Goal: Task Accomplishment & Management: Manage account settings

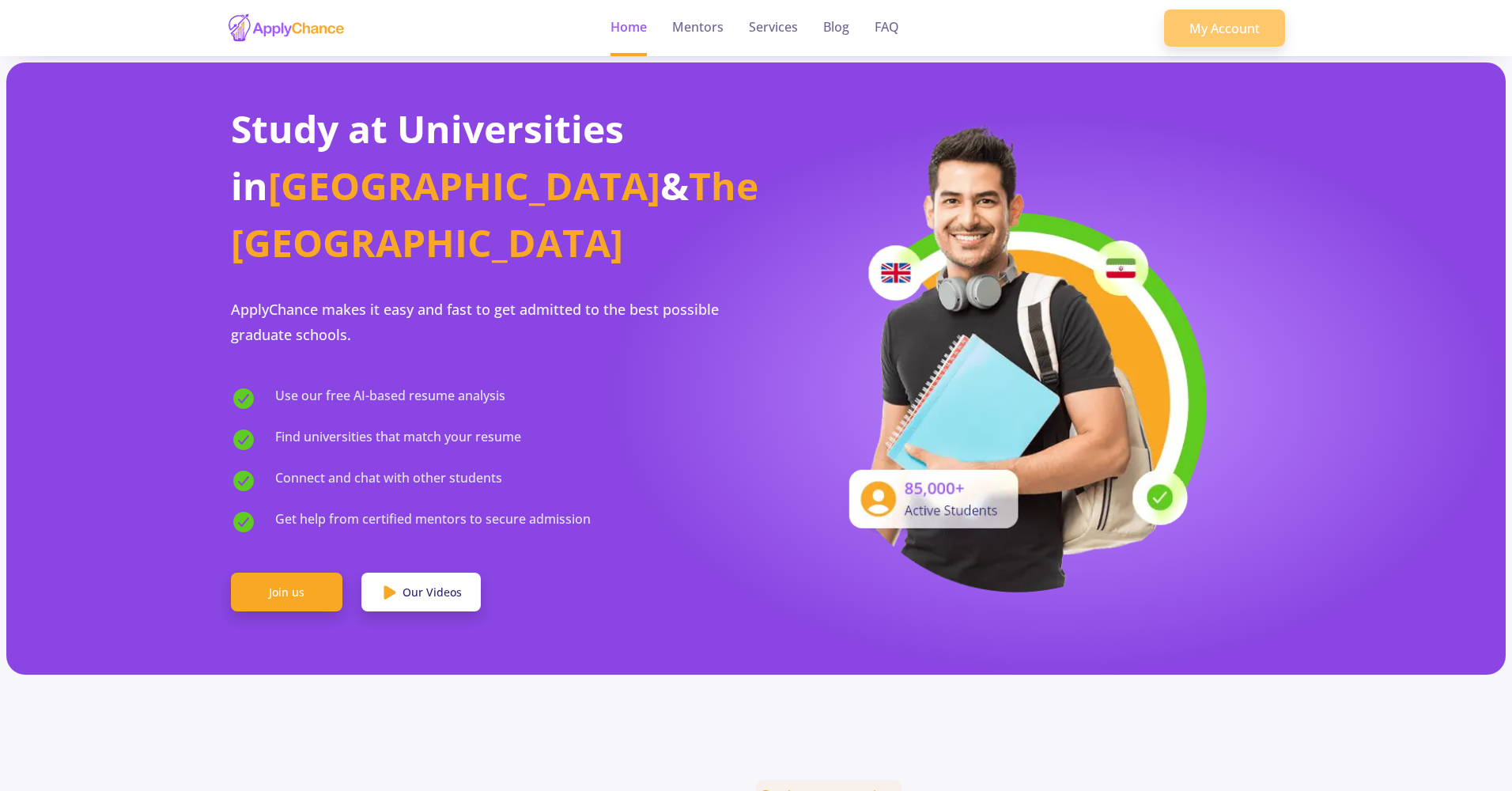
click at [1227, 38] on link "My Account" at bounding box center [1224, 28] width 121 height 38
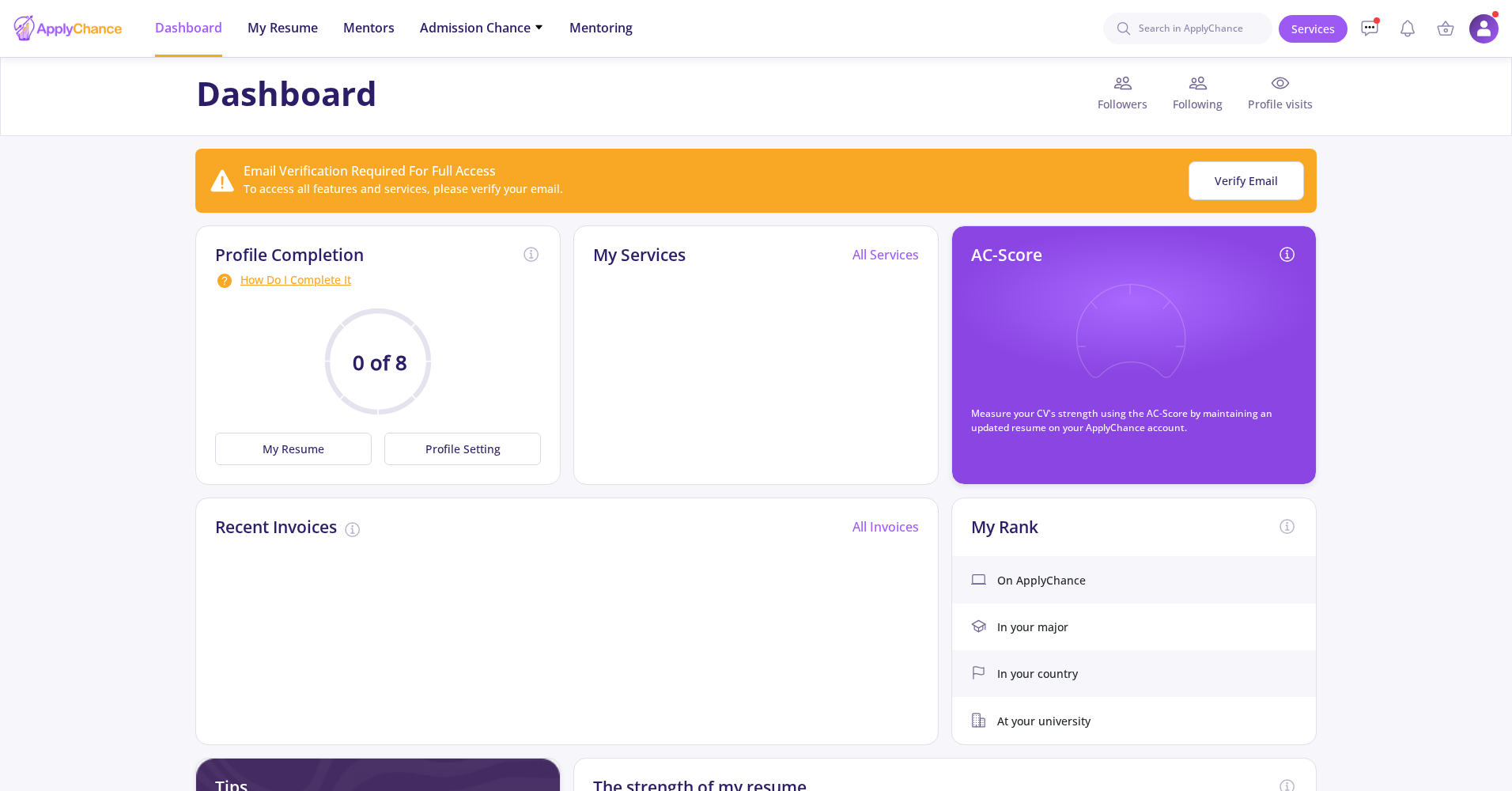
click at [1475, 28] on img at bounding box center [1484, 28] width 31 height 31
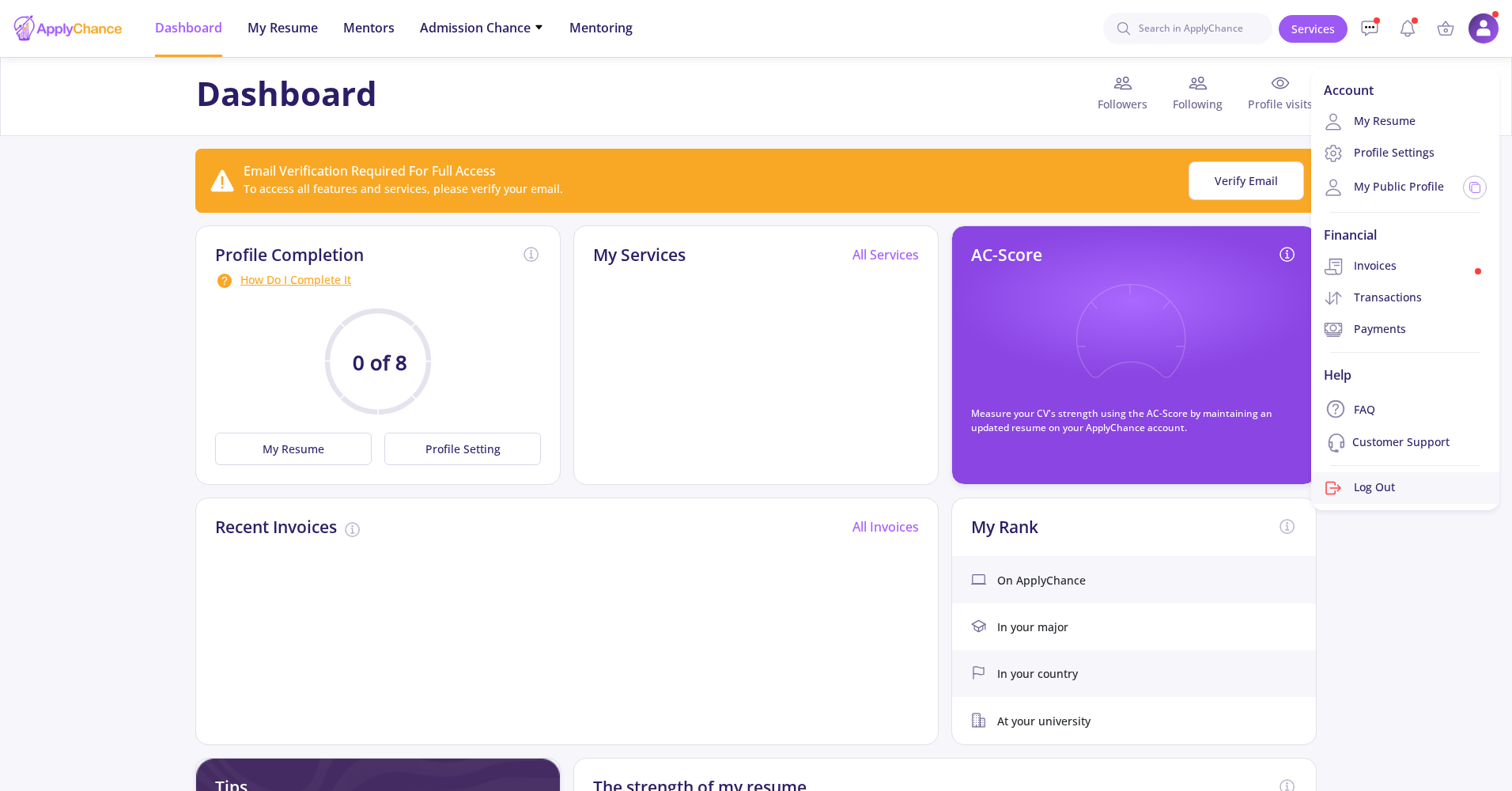
click at [1372, 483] on link "Log Out" at bounding box center [1405, 488] width 188 height 32
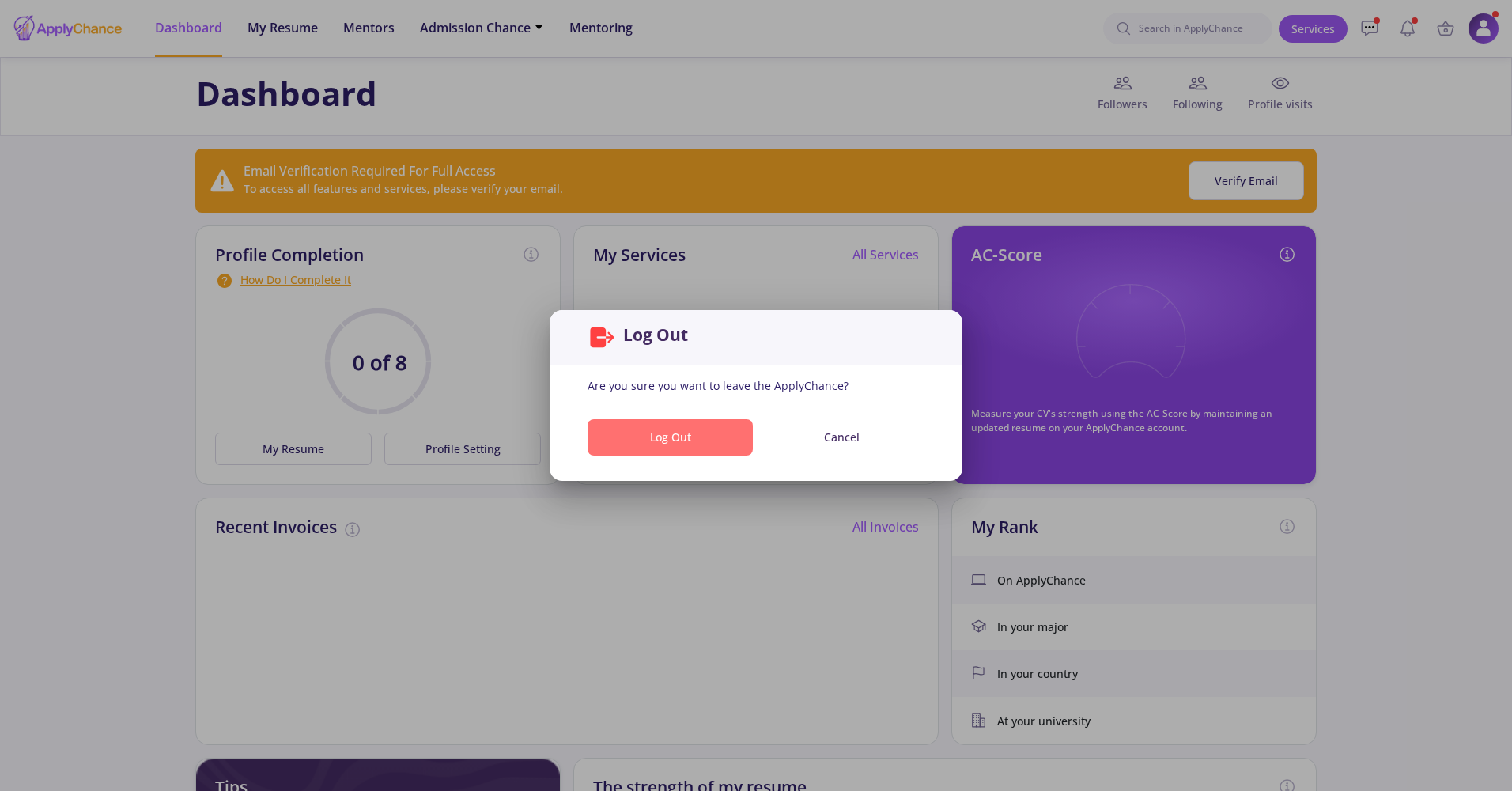
click at [615, 440] on button "Log Out" at bounding box center [670, 438] width 165 height 37
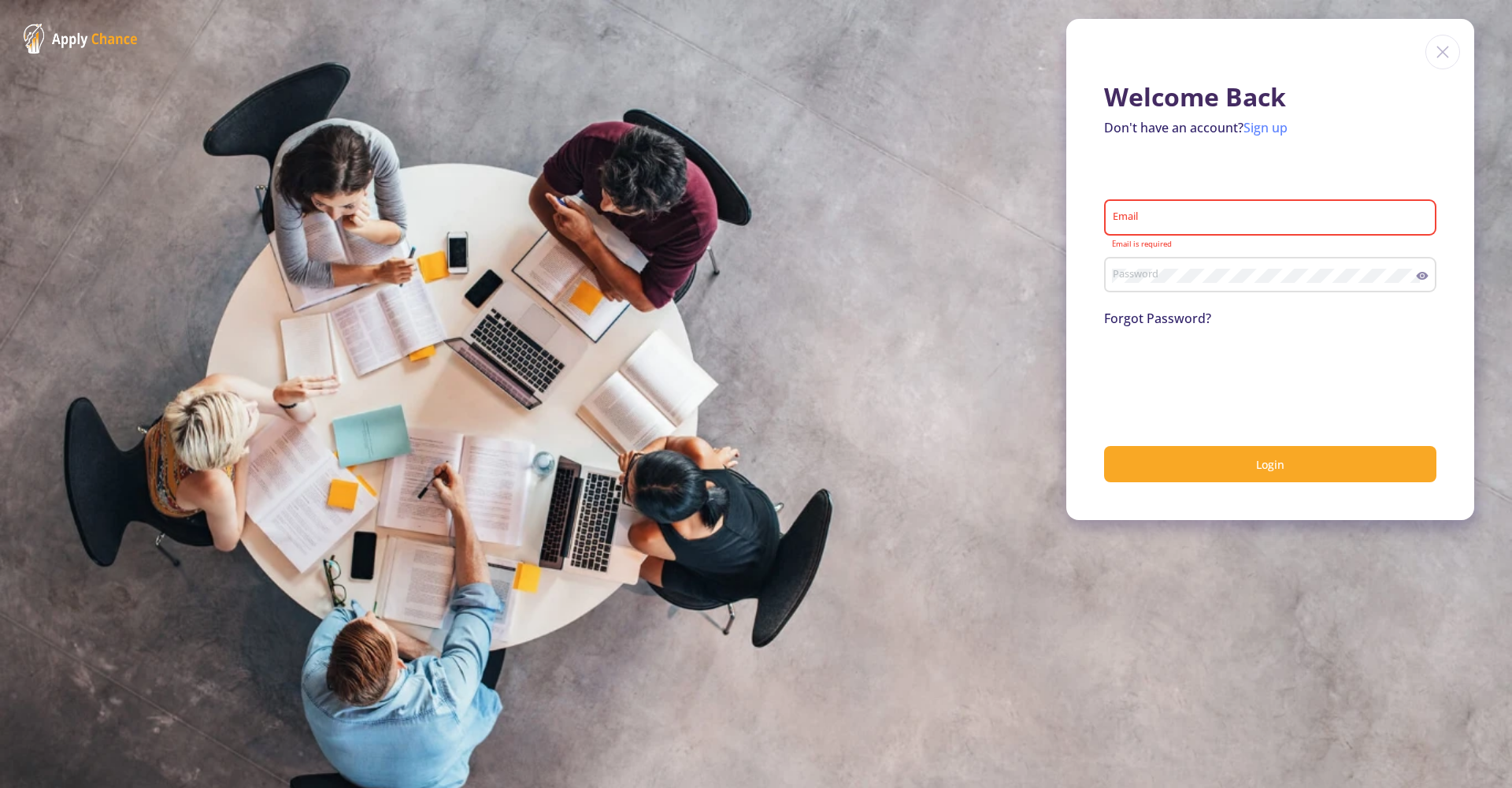
click at [1279, 134] on link "Sign up" at bounding box center [1265, 127] width 44 height 18
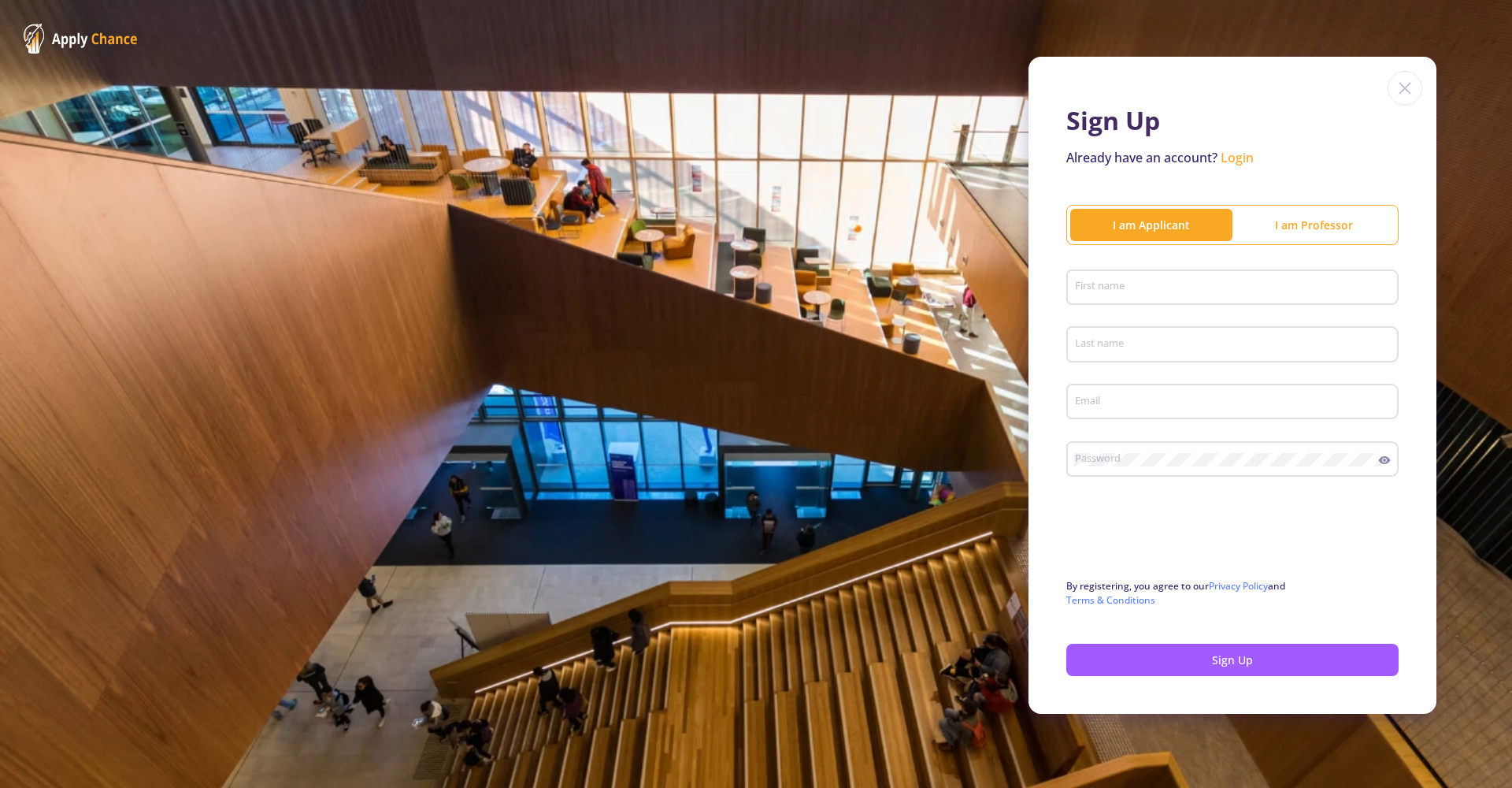
click at [1143, 303] on div "First name" at bounding box center [1233, 285] width 317 height 41
type input "[PERSON_NAME]"
type input "ApplyChance"
type input "[EMAIL_ADDRESS][DOMAIN_NAME]"
click at [1188, 666] on button "Sign Up" at bounding box center [1233, 659] width 332 height 33
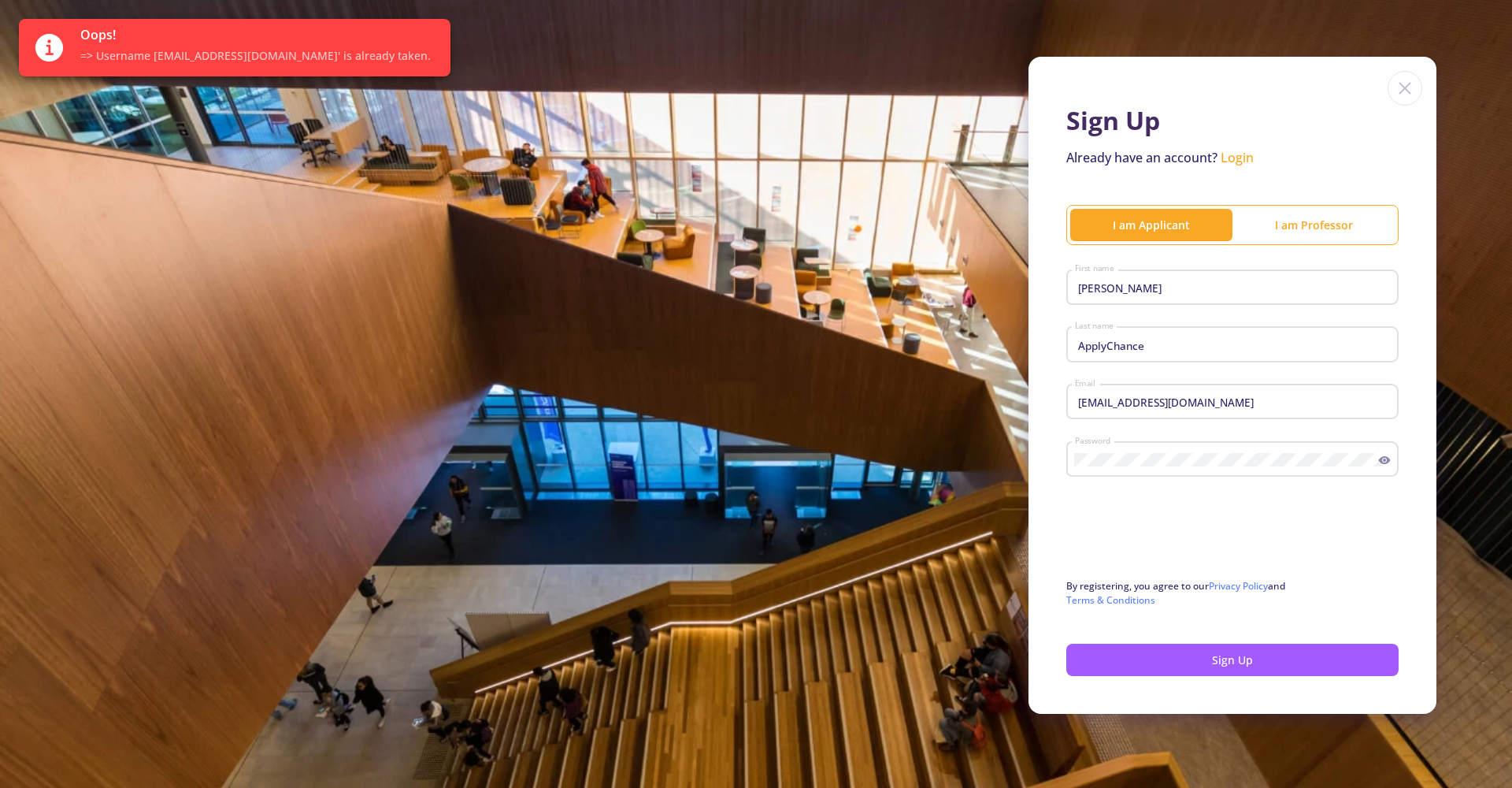
click at [1185, 411] on div "[EMAIL_ADDRESS][DOMAIN_NAME] Email" at bounding box center [1233, 399] width 317 height 41
click at [1185, 404] on input "[EMAIL_ADDRESS][DOMAIN_NAME]" at bounding box center [1235, 402] width 321 height 14
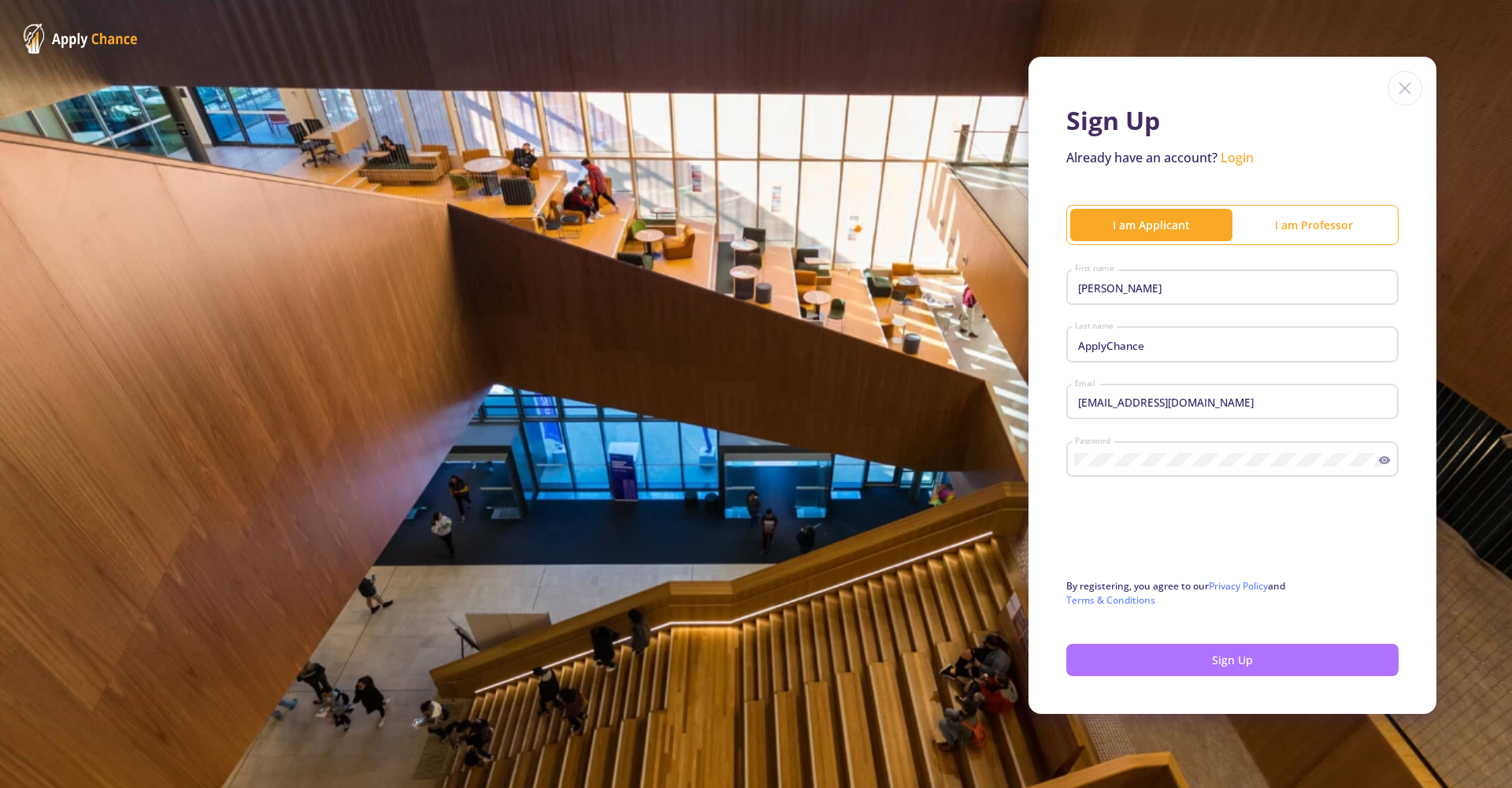
click at [1157, 655] on button "Sign Up" at bounding box center [1233, 659] width 332 height 33
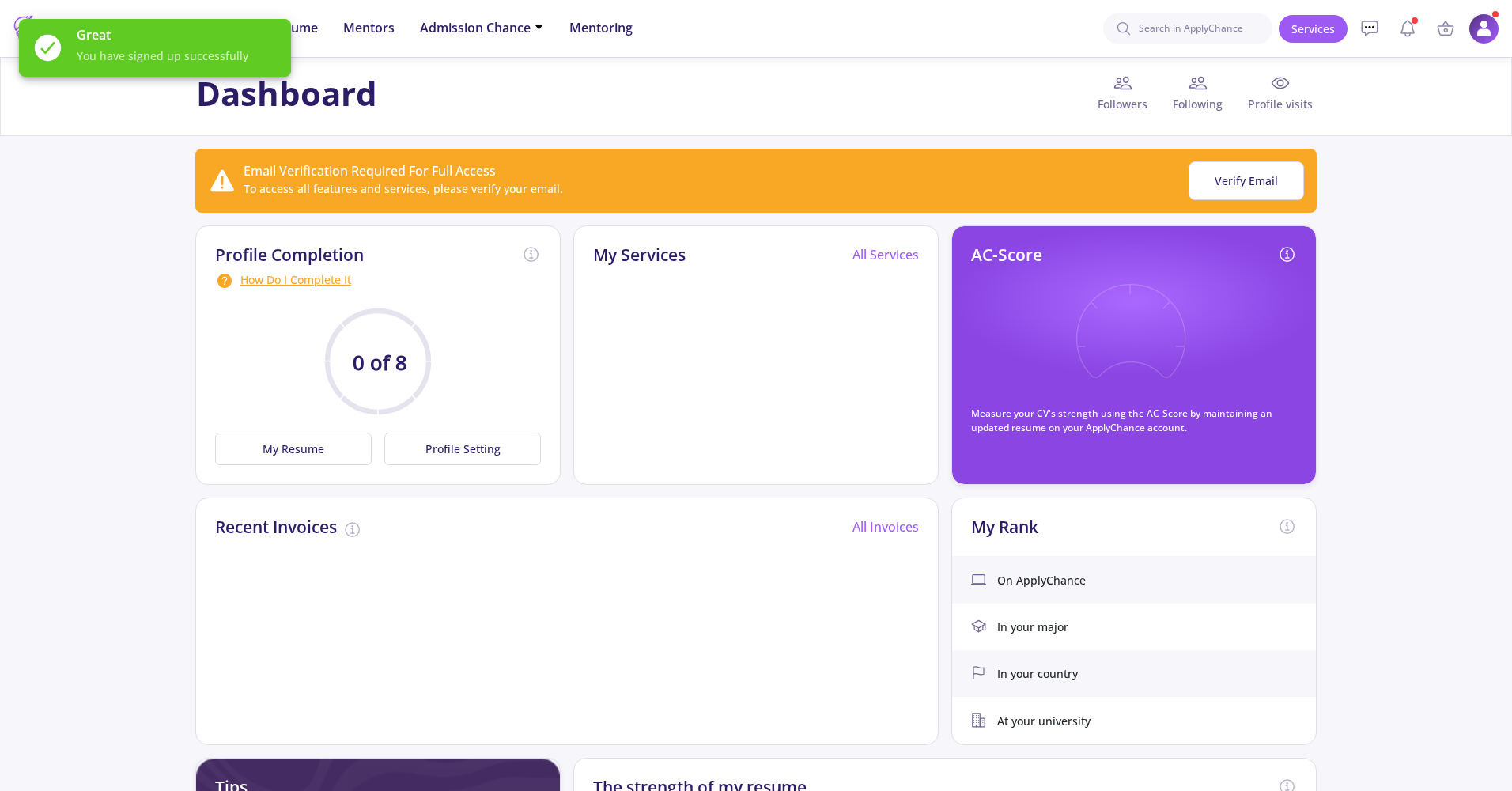
click at [1479, 41] on img at bounding box center [1484, 28] width 31 height 31
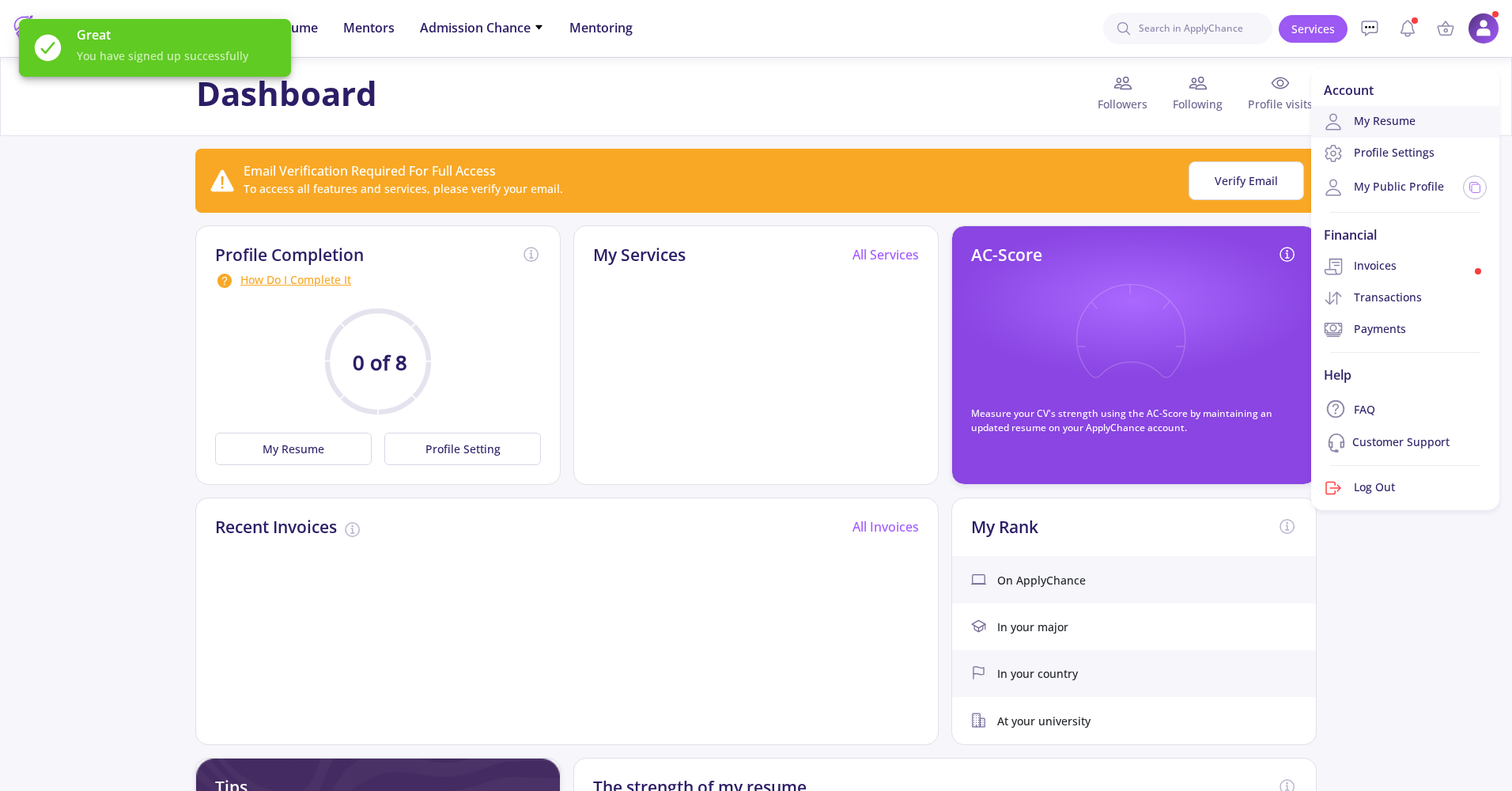
click at [1396, 124] on link "My Resume" at bounding box center [1405, 122] width 188 height 32
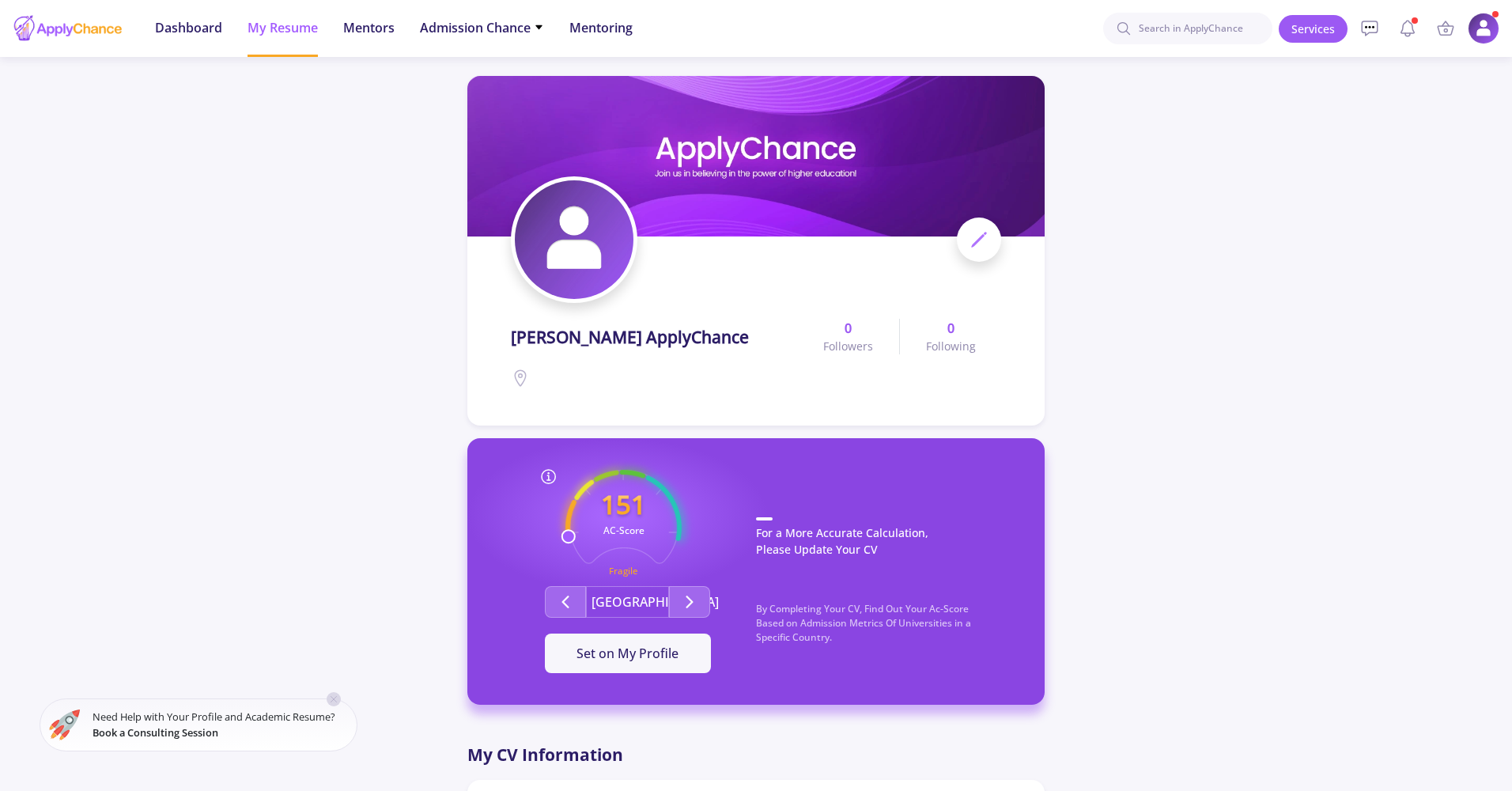
click at [975, 257] on span at bounding box center [979, 239] width 44 height 44
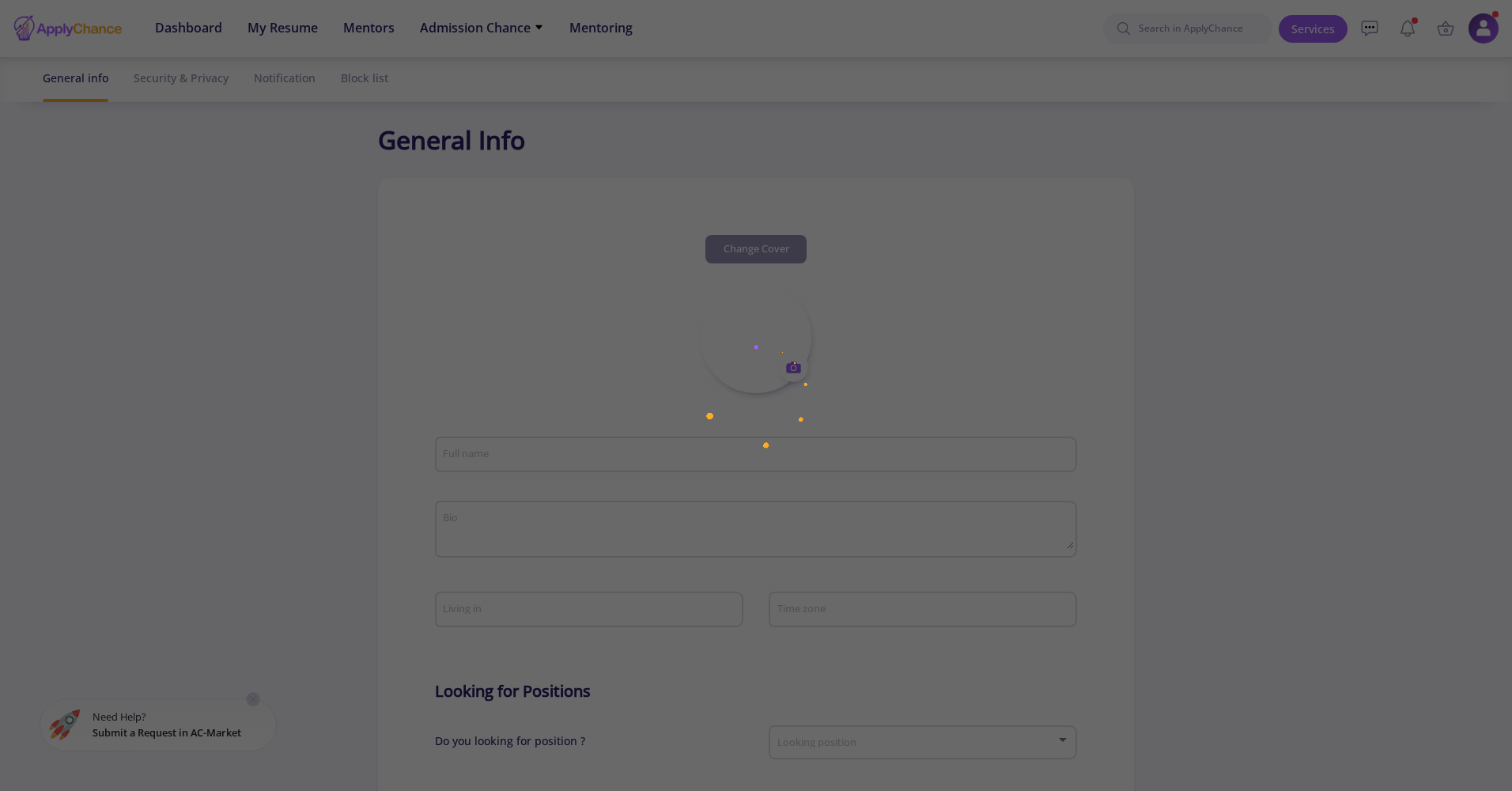
type input "[PERSON_NAME] ApplyChance"
type input "EmilyApplyChance"
type input "[EMAIL_ADDRESS][DOMAIN_NAME]"
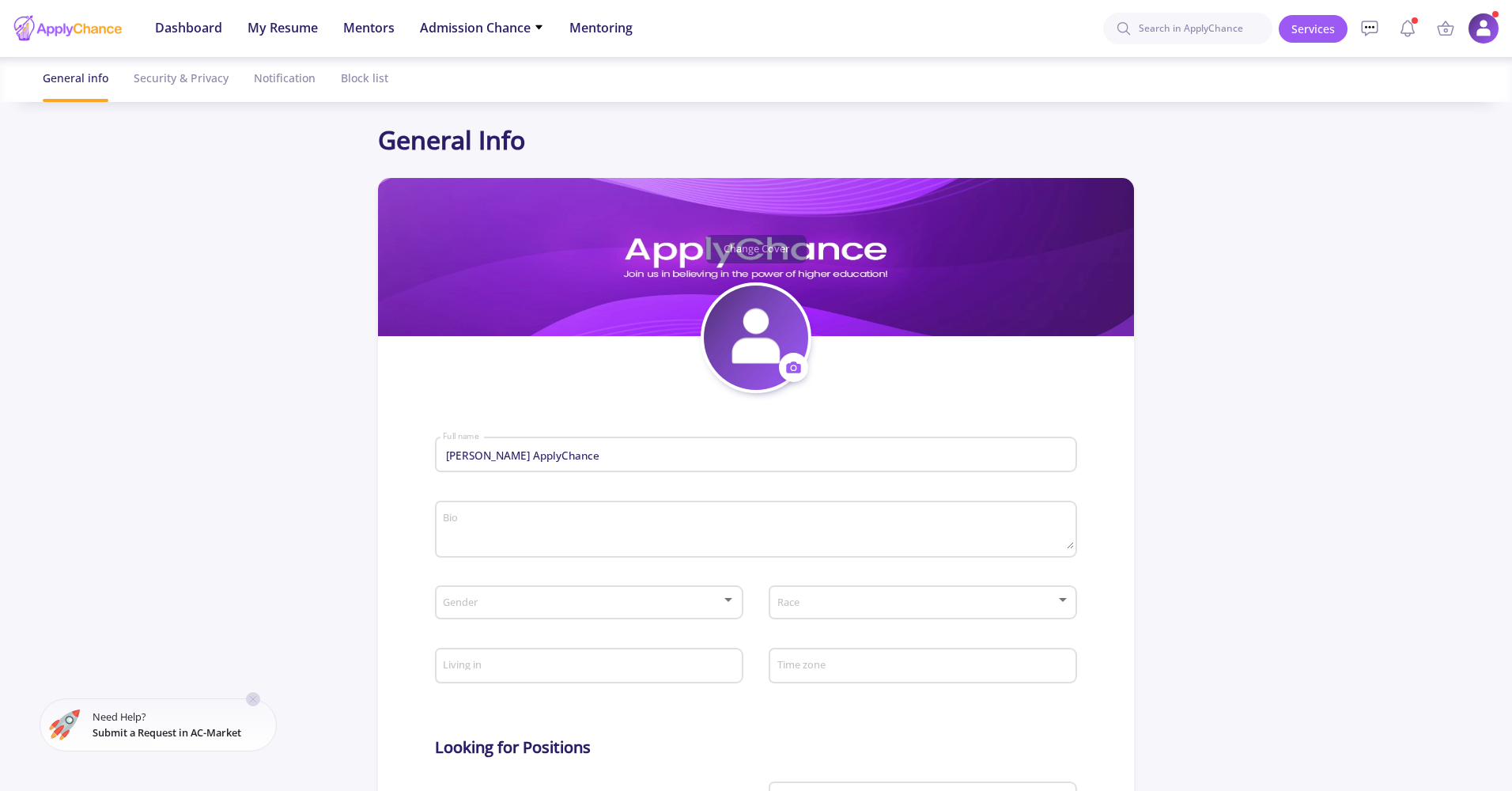
click at [790, 372] on icon at bounding box center [794, 367] width 14 height 11
click at [817, 421] on button "Change photo" at bounding box center [867, 417] width 175 height 40
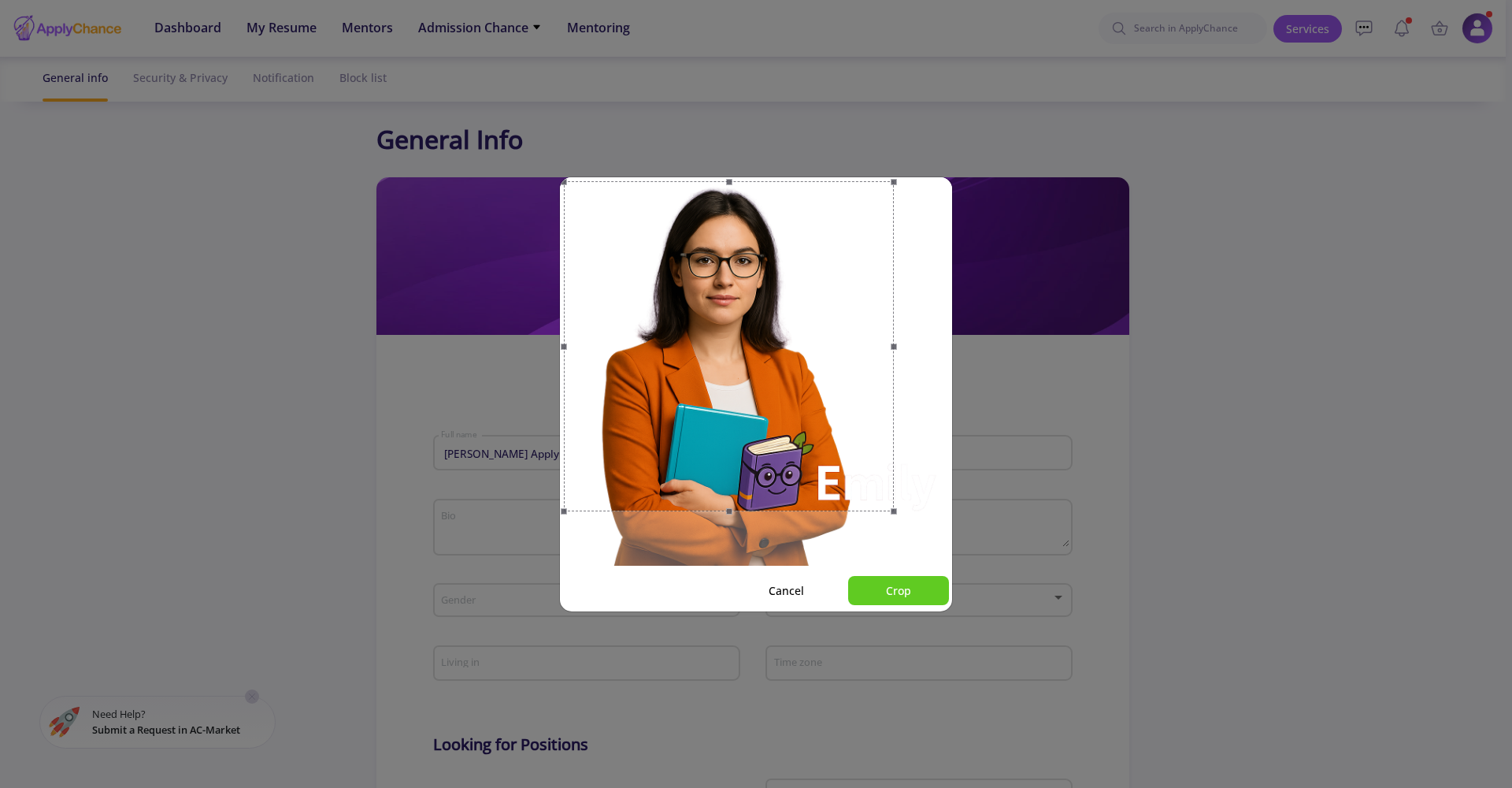
drag, startPoint x: 950, startPoint y: 568, endPoint x: 895, endPoint y: 493, distance: 93.0
click at [894, 493] on div at bounding box center [729, 346] width 330 height 331
click at [910, 594] on button "Crop" at bounding box center [899, 590] width 101 height 29
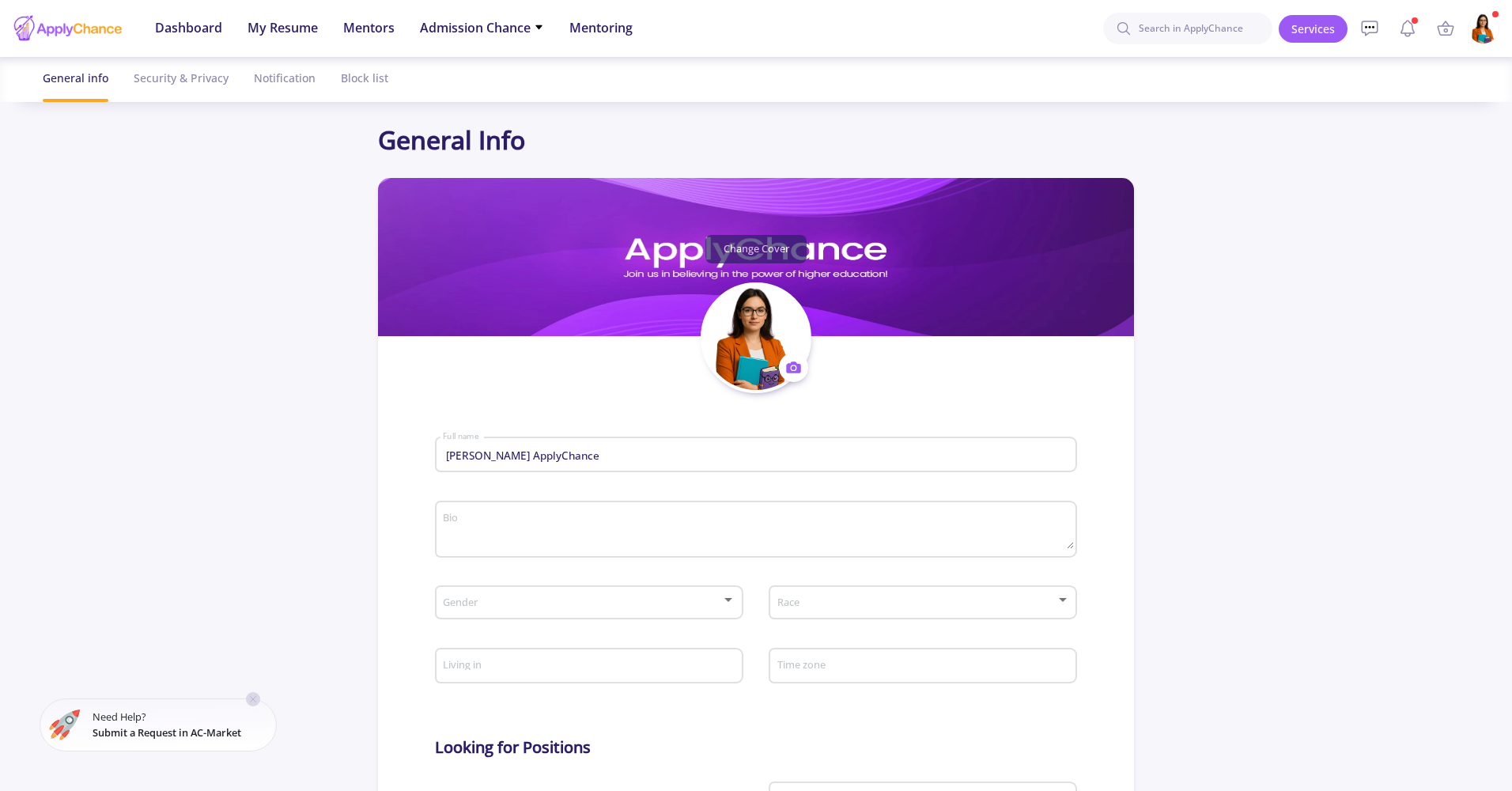
click at [763, 246] on button "Change Cover" at bounding box center [756, 249] width 101 height 28
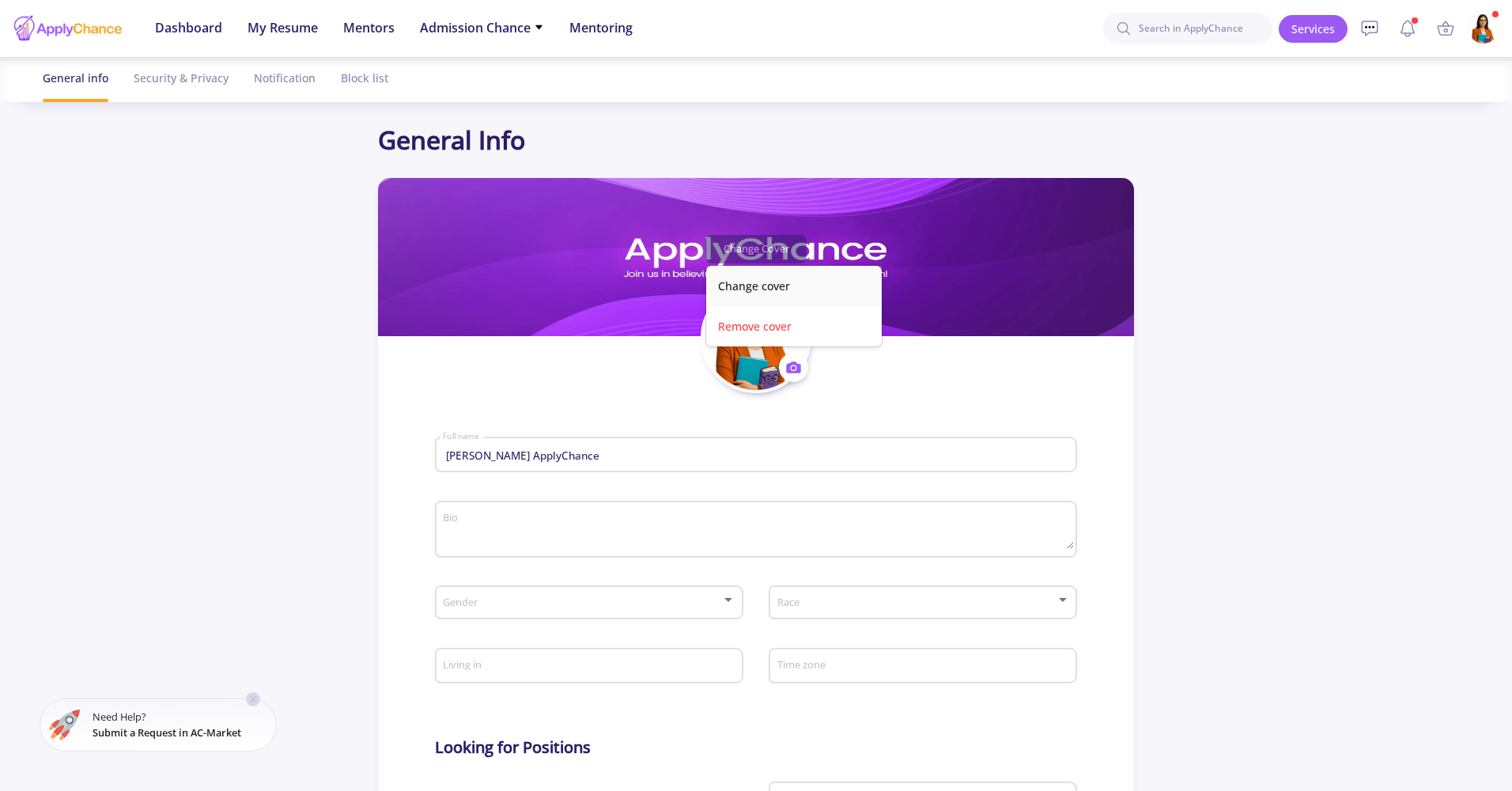
click at [760, 291] on button "Change cover" at bounding box center [794, 286] width 175 height 40
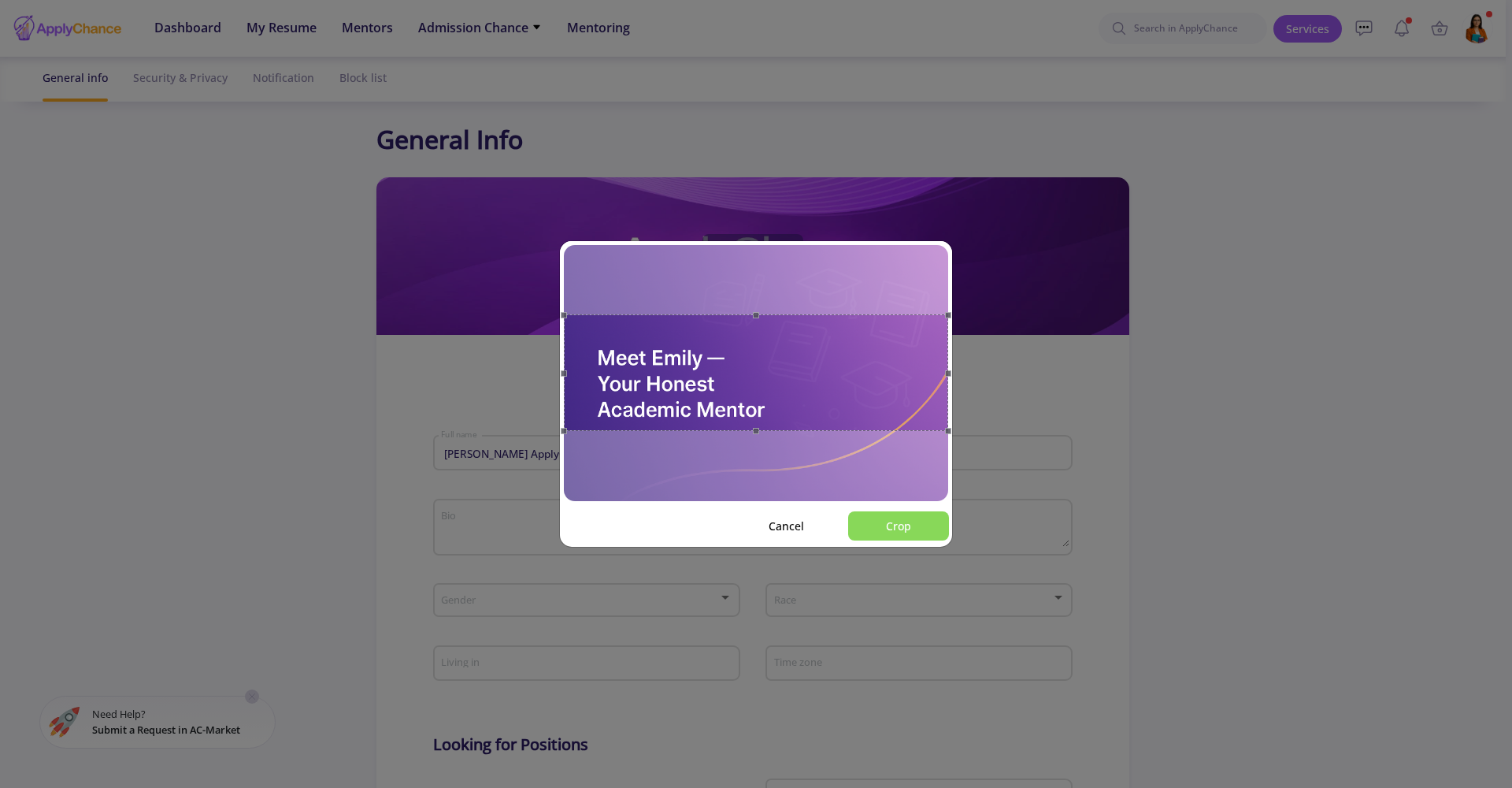
click at [881, 538] on button "Crop" at bounding box center [899, 526] width 101 height 29
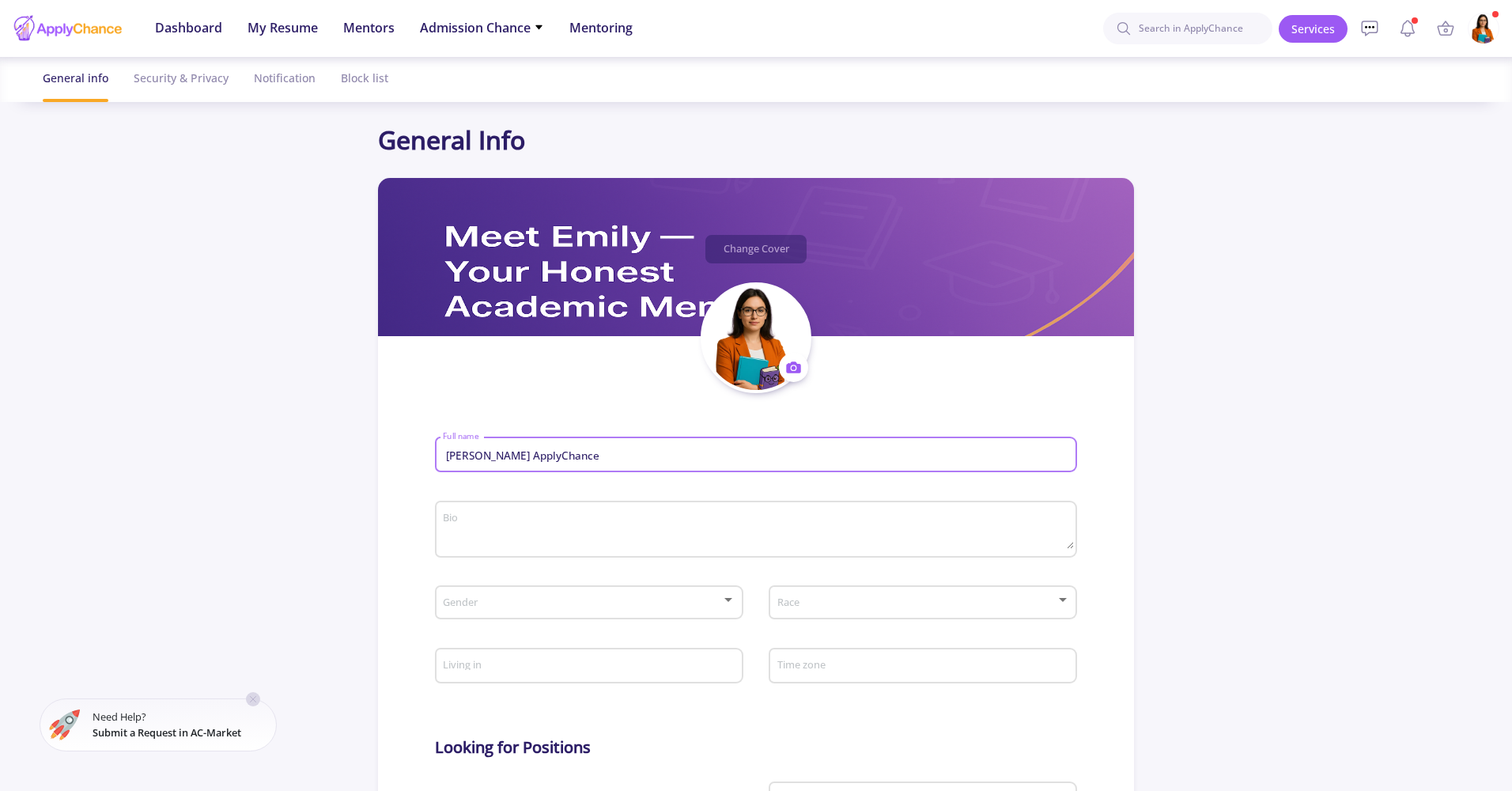
click at [479, 456] on input "[PERSON_NAME] ApplyChance" at bounding box center [757, 455] width 631 height 14
type input "[PERSON_NAME]"
click at [509, 518] on textarea "Bio" at bounding box center [757, 530] width 631 height 37
paste textarea "Hi, I’m [PERSON_NAME]. My goal is to give you clear, honest guidance on your ac…"
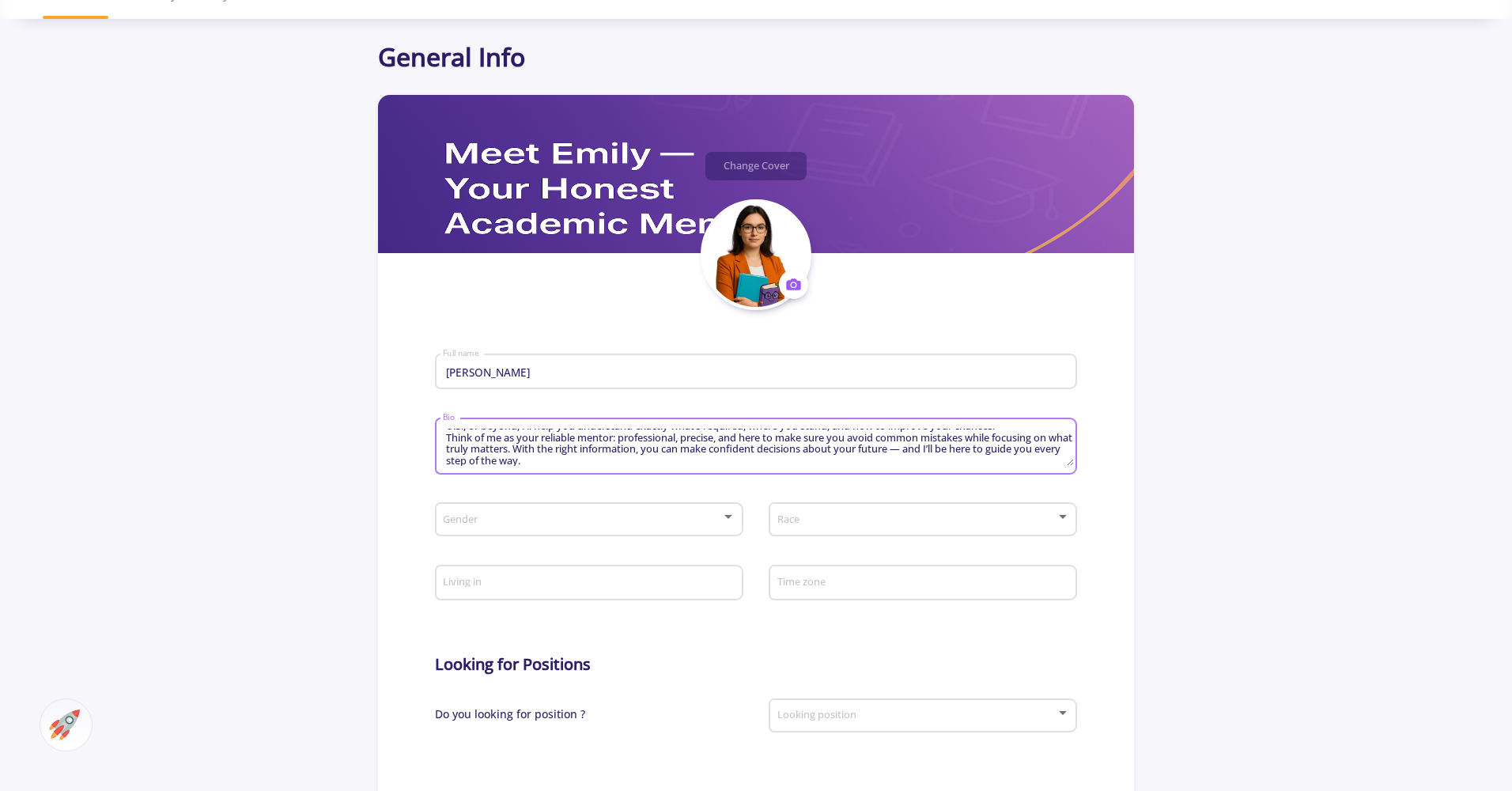
scroll to position [89, 0]
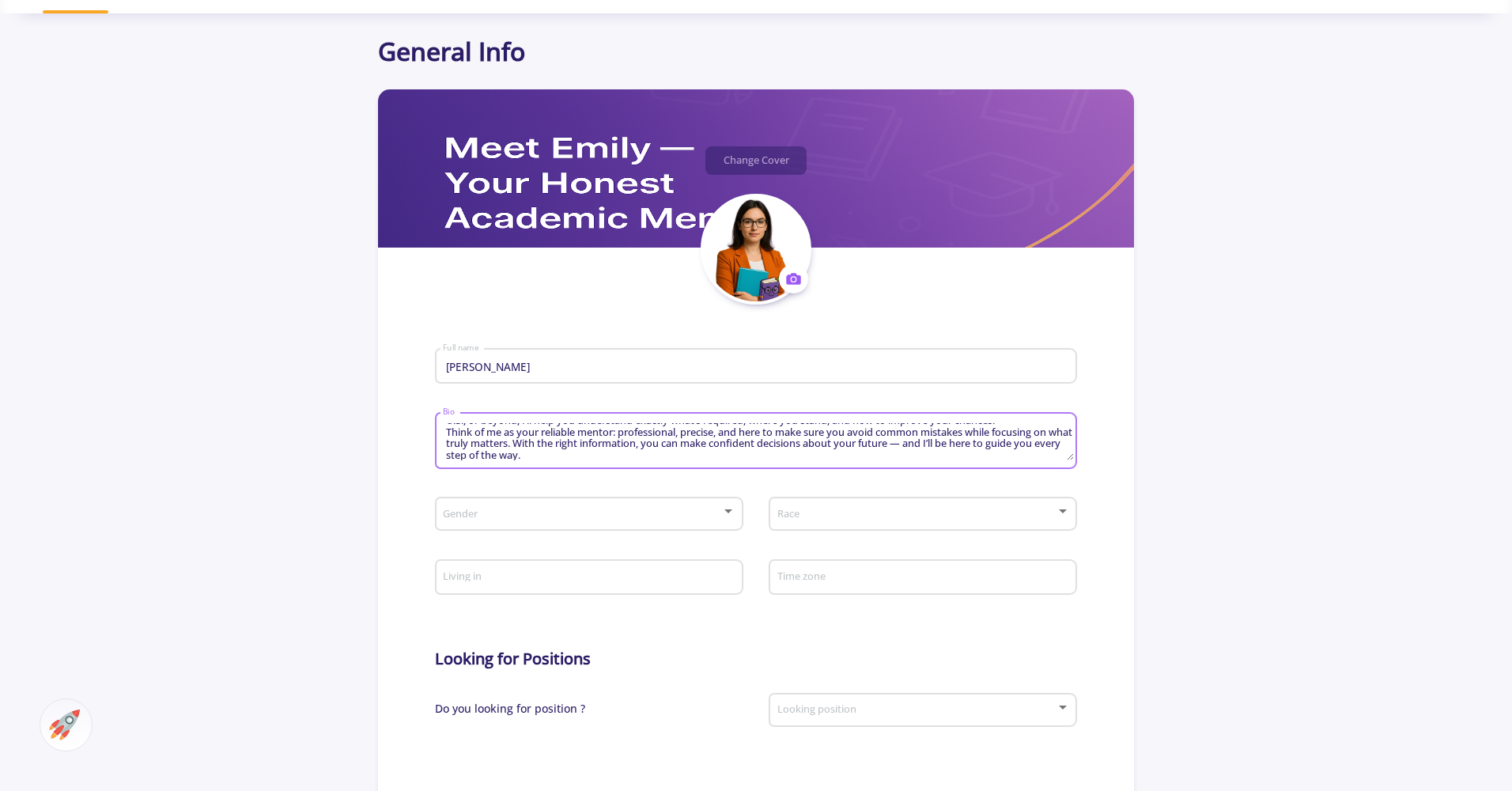
type textarea "Hi, I’m [PERSON_NAME]. My goal is to give you clear, honest guidance on your ac…"
click at [717, 515] on span at bounding box center [584, 515] width 276 height 11
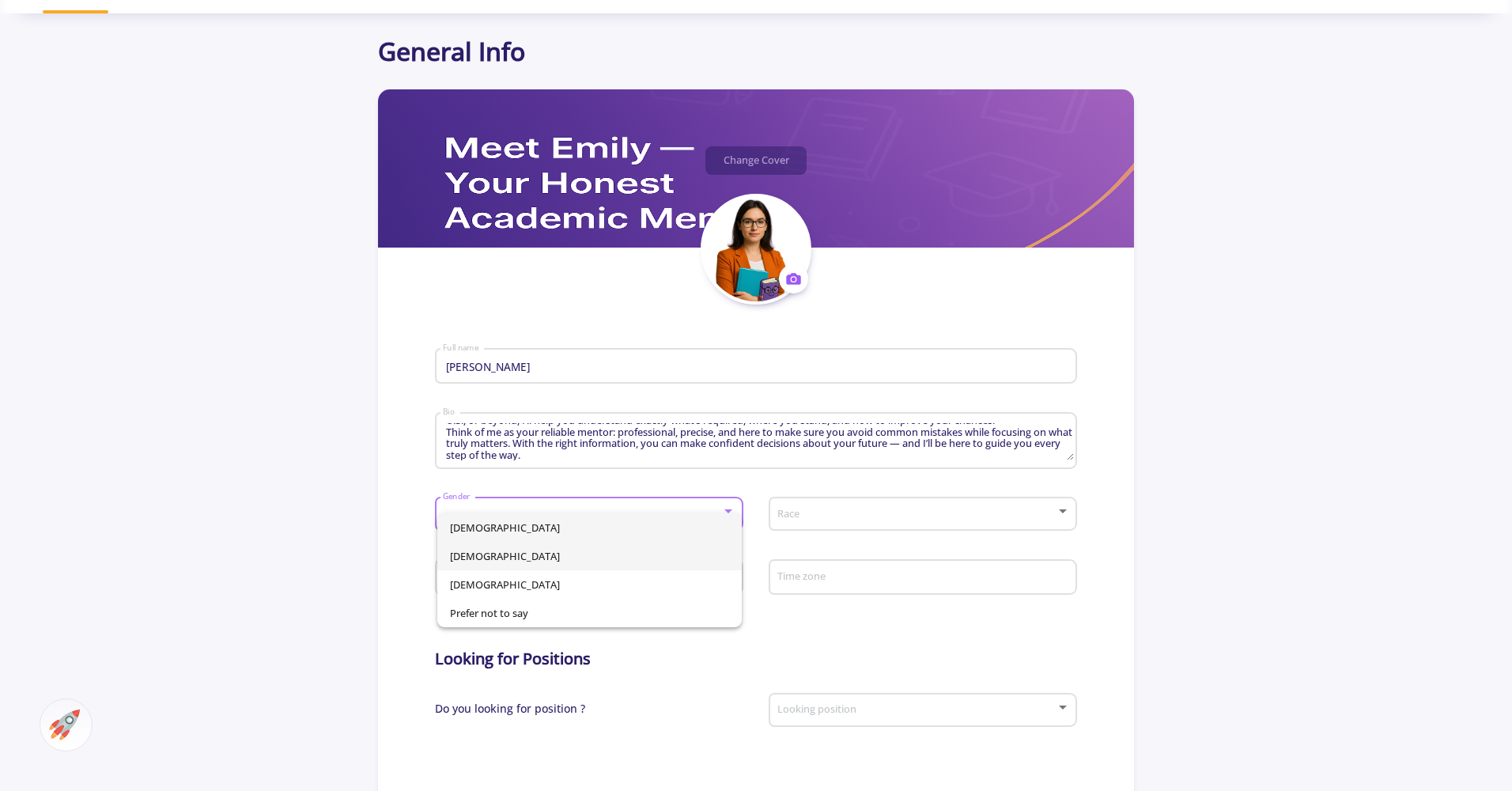
click at [634, 548] on span "[DEMOGRAPHIC_DATA]" at bounding box center [590, 556] width 279 height 28
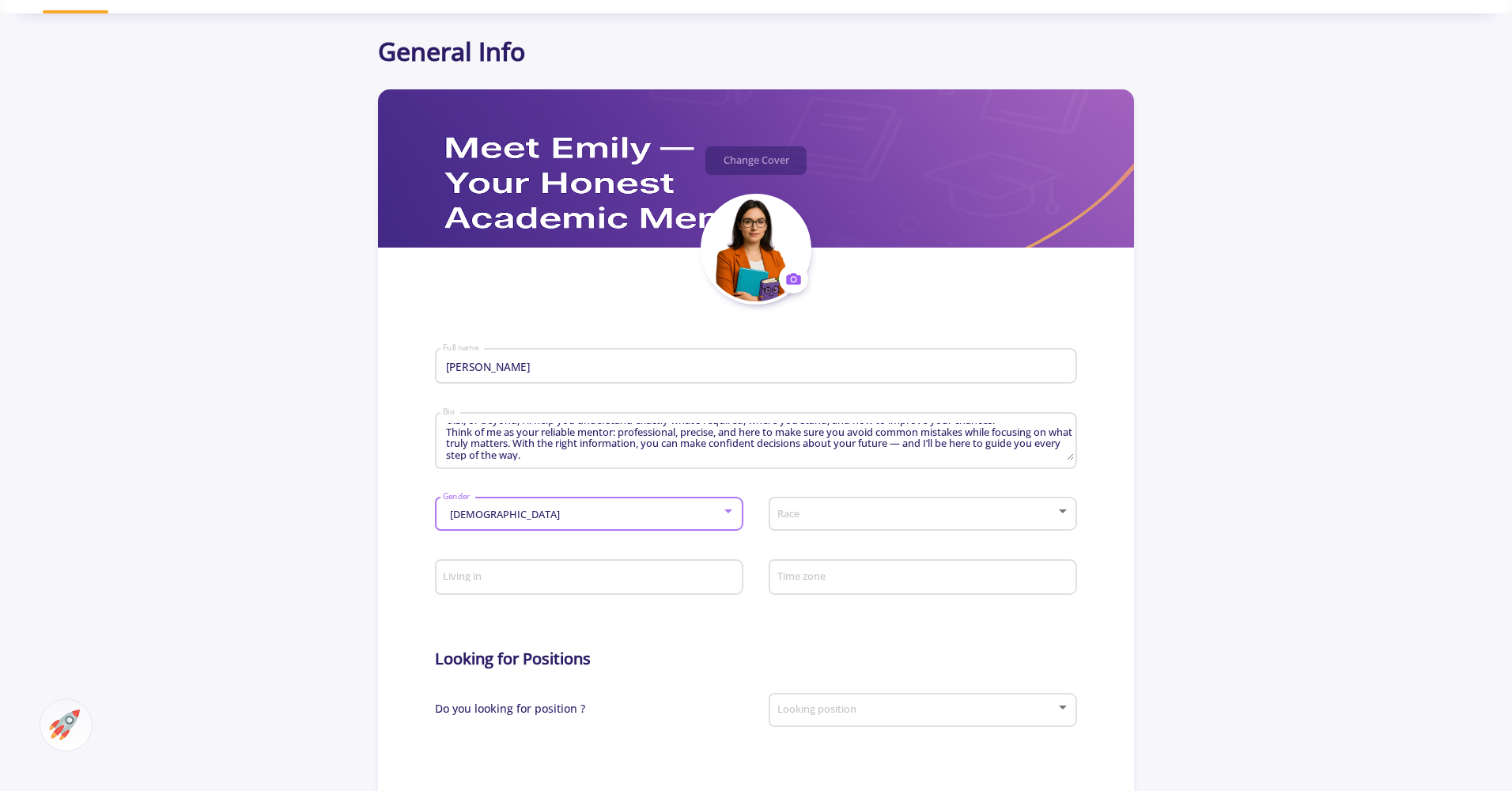
click at [891, 524] on div "Race" at bounding box center [923, 511] width 293 height 39
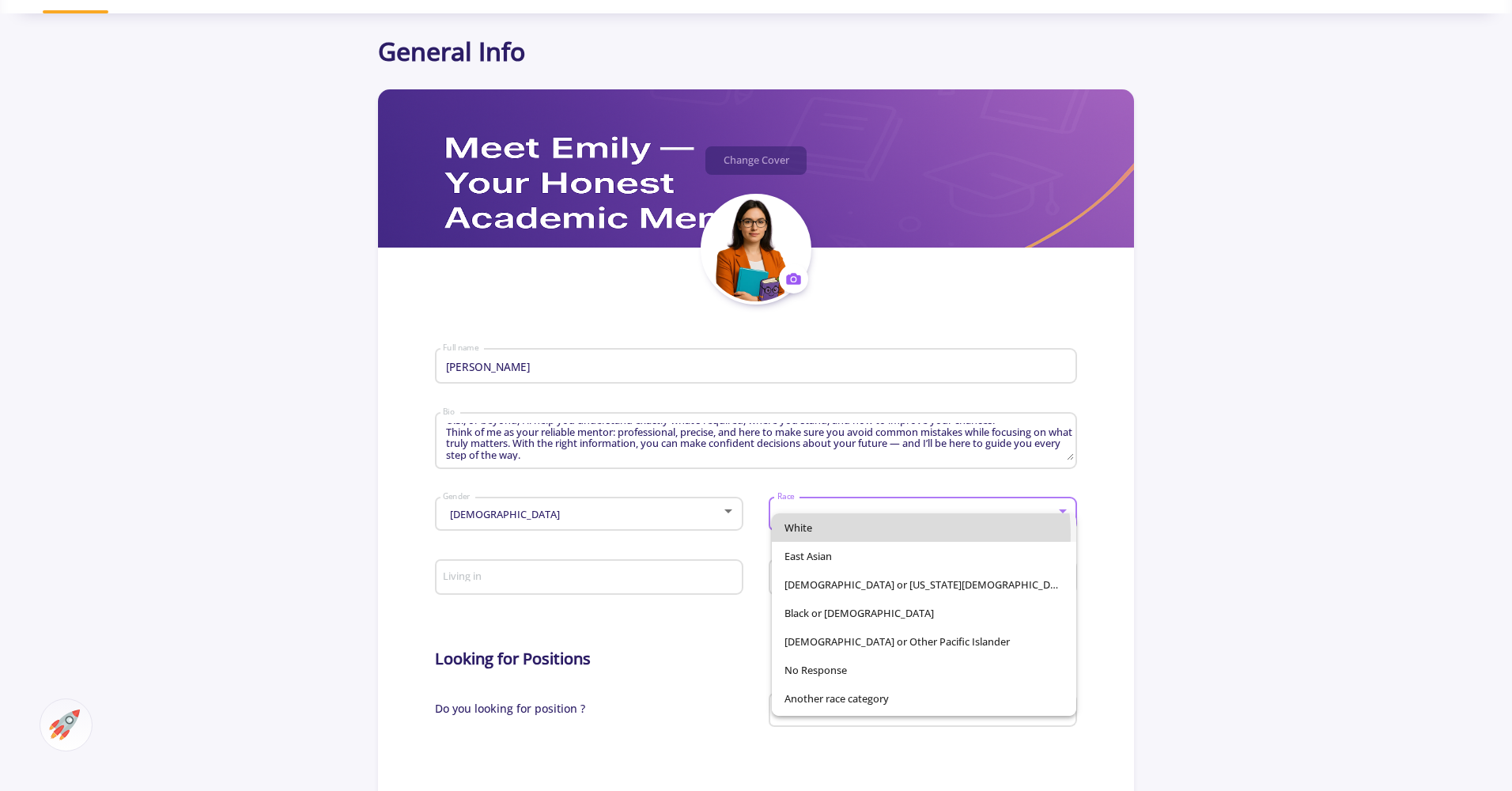
click at [872, 534] on span "White" at bounding box center [924, 528] width 279 height 28
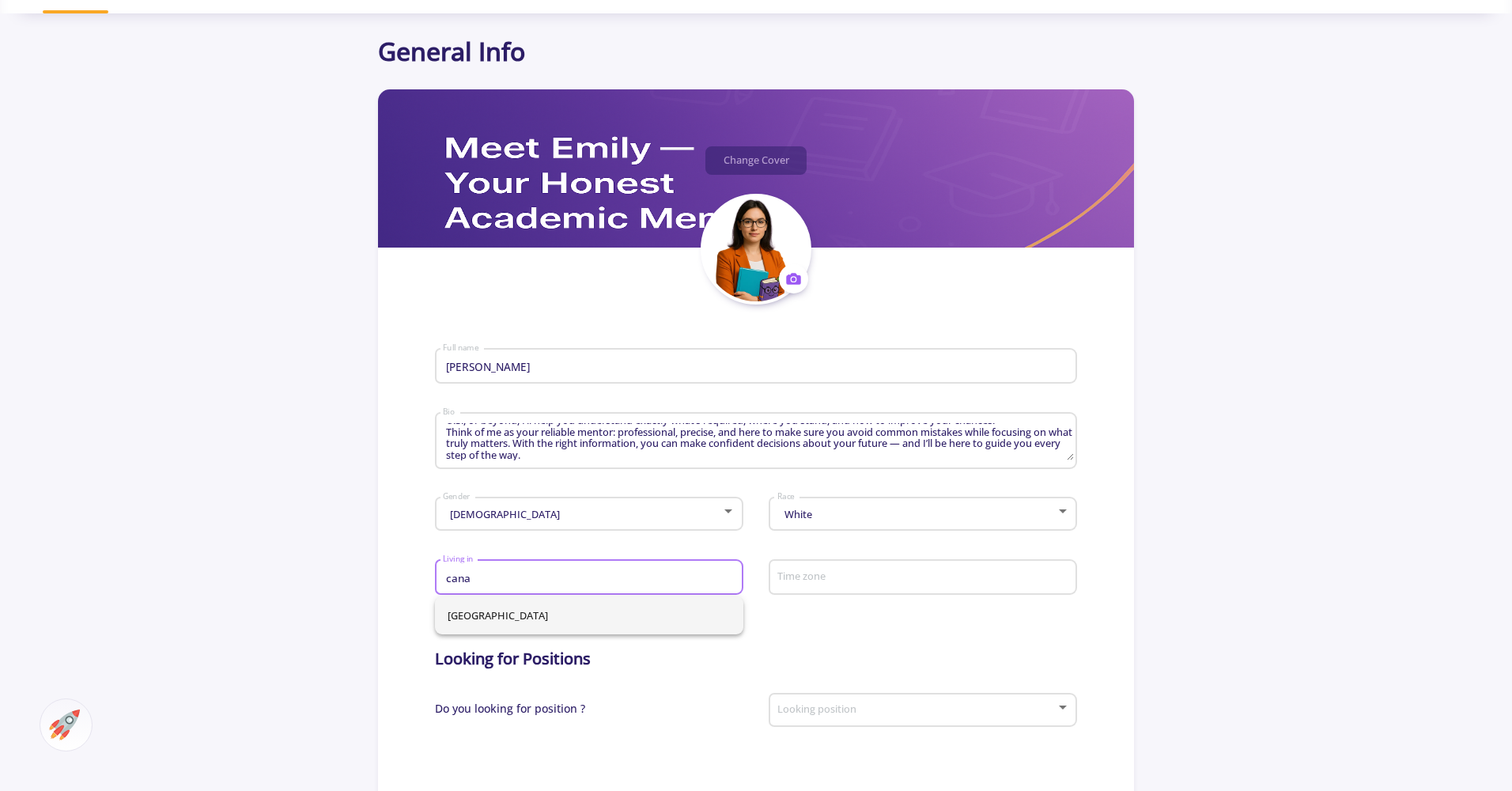
click at [641, 612] on span "[GEOGRAPHIC_DATA]" at bounding box center [590, 615] width 283 height 38
type input "[GEOGRAPHIC_DATA]"
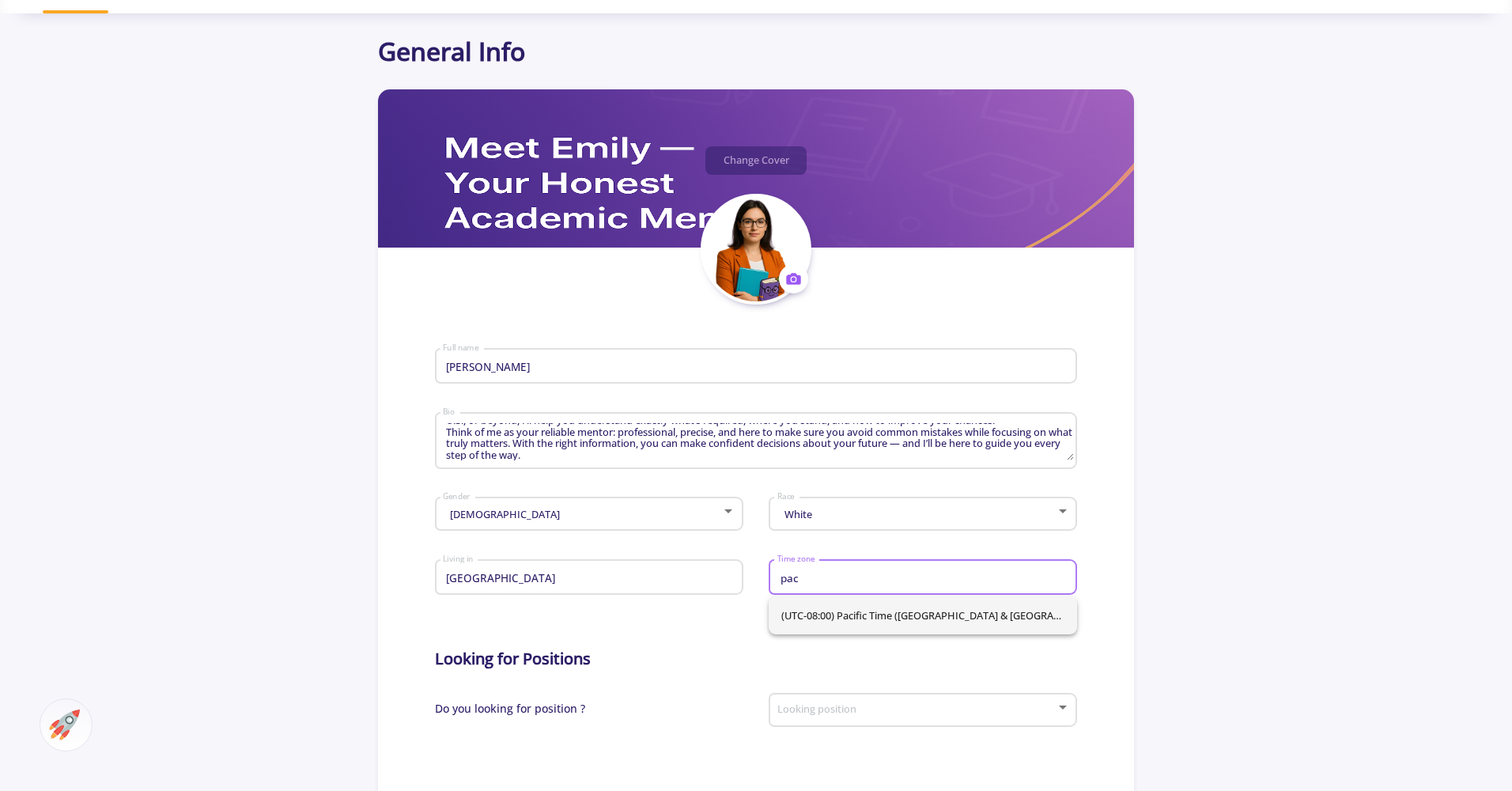
type input "pac"
click at [902, 617] on span "(UTC-08:00) Pacific Time ([GEOGRAPHIC_DATA] & [GEOGRAPHIC_DATA])" at bounding box center [923, 615] width 283 height 38
type input "(UTC-08:00) Pacific Time ([GEOGRAPHIC_DATA] & [GEOGRAPHIC_DATA])"
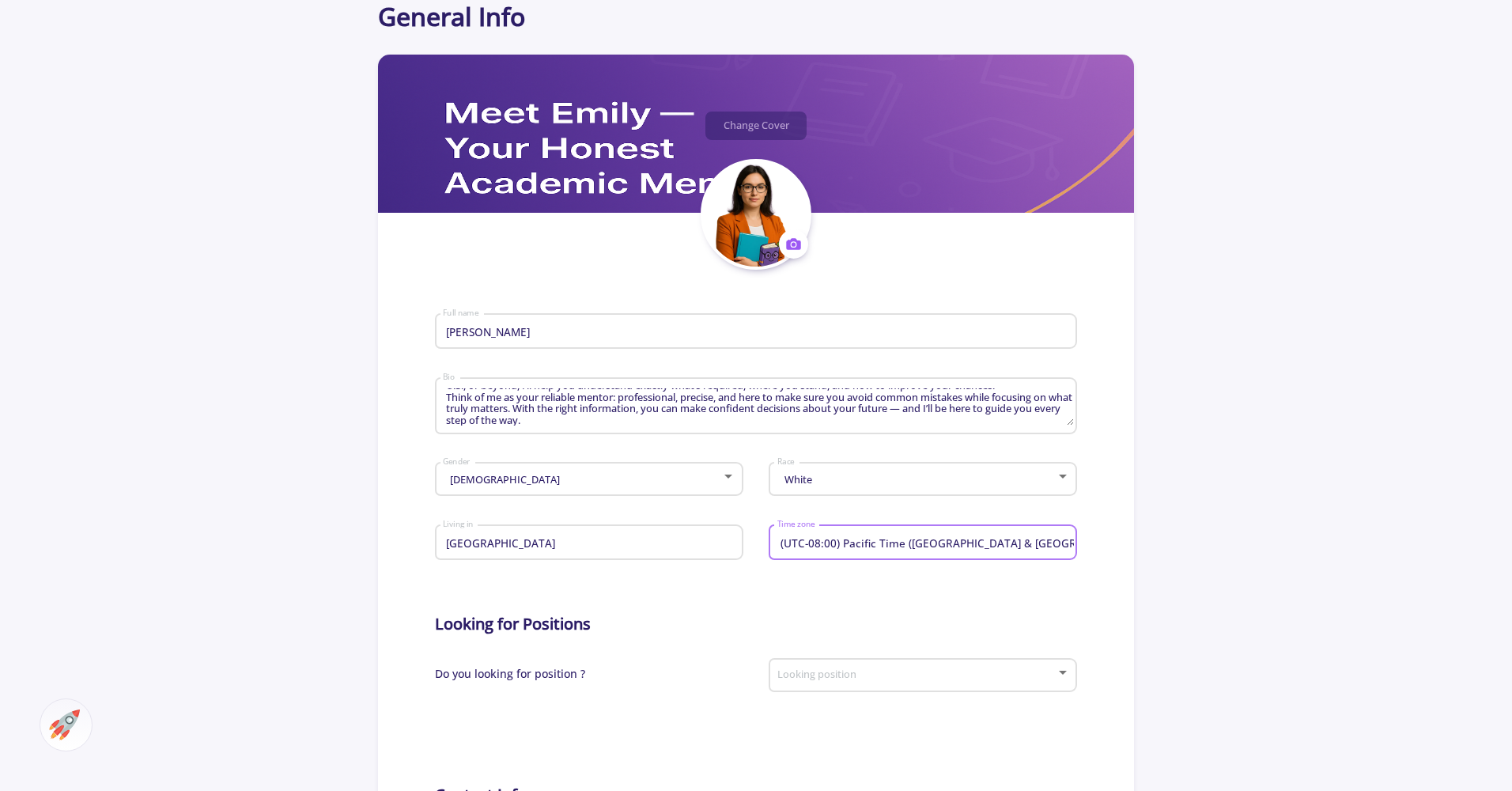
scroll to position [178, 0]
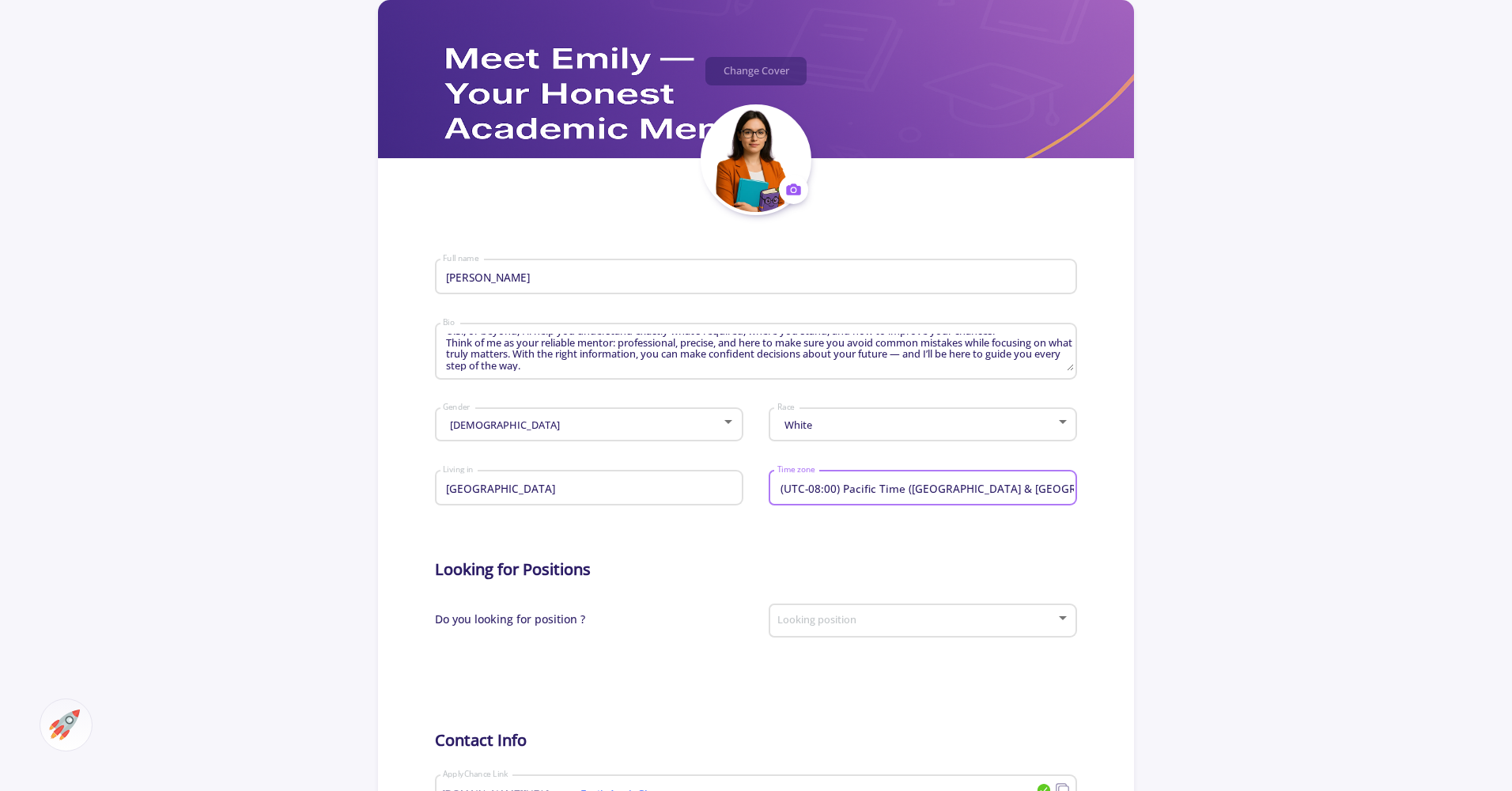
click at [880, 621] on span at bounding box center [919, 621] width 276 height 11
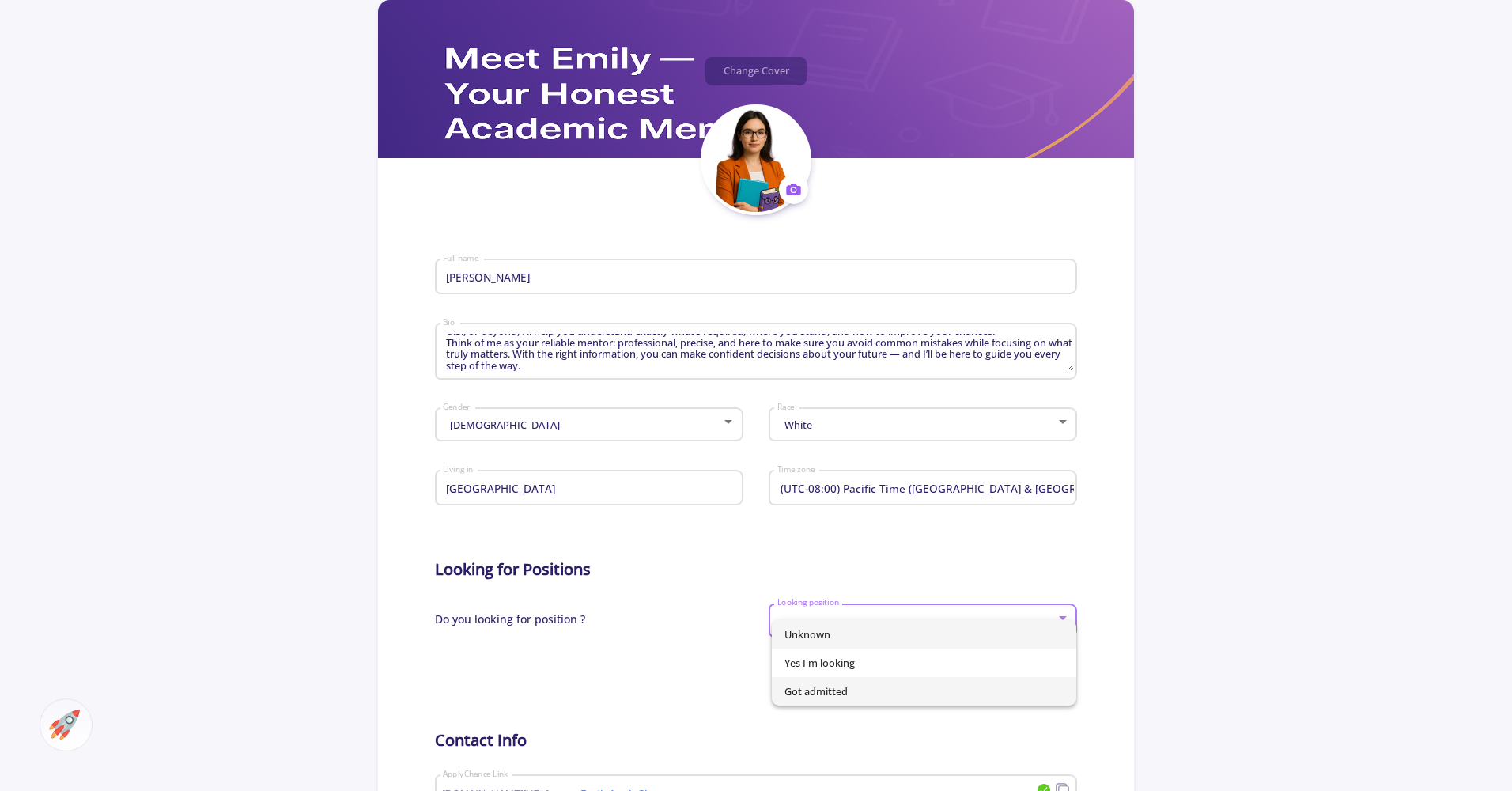
click at [844, 687] on span "Got admitted" at bounding box center [924, 691] width 279 height 28
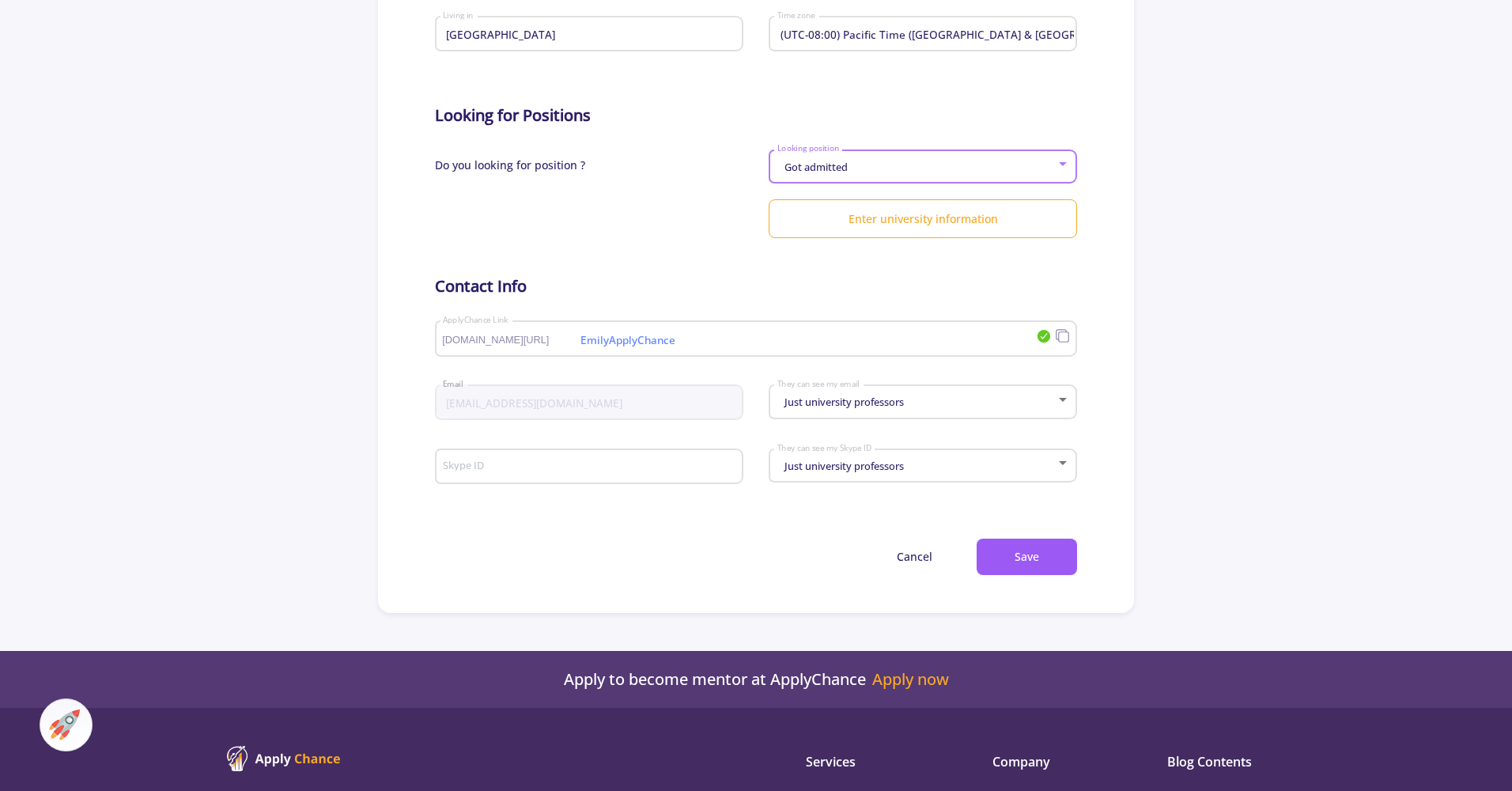
scroll to position [707, 0]
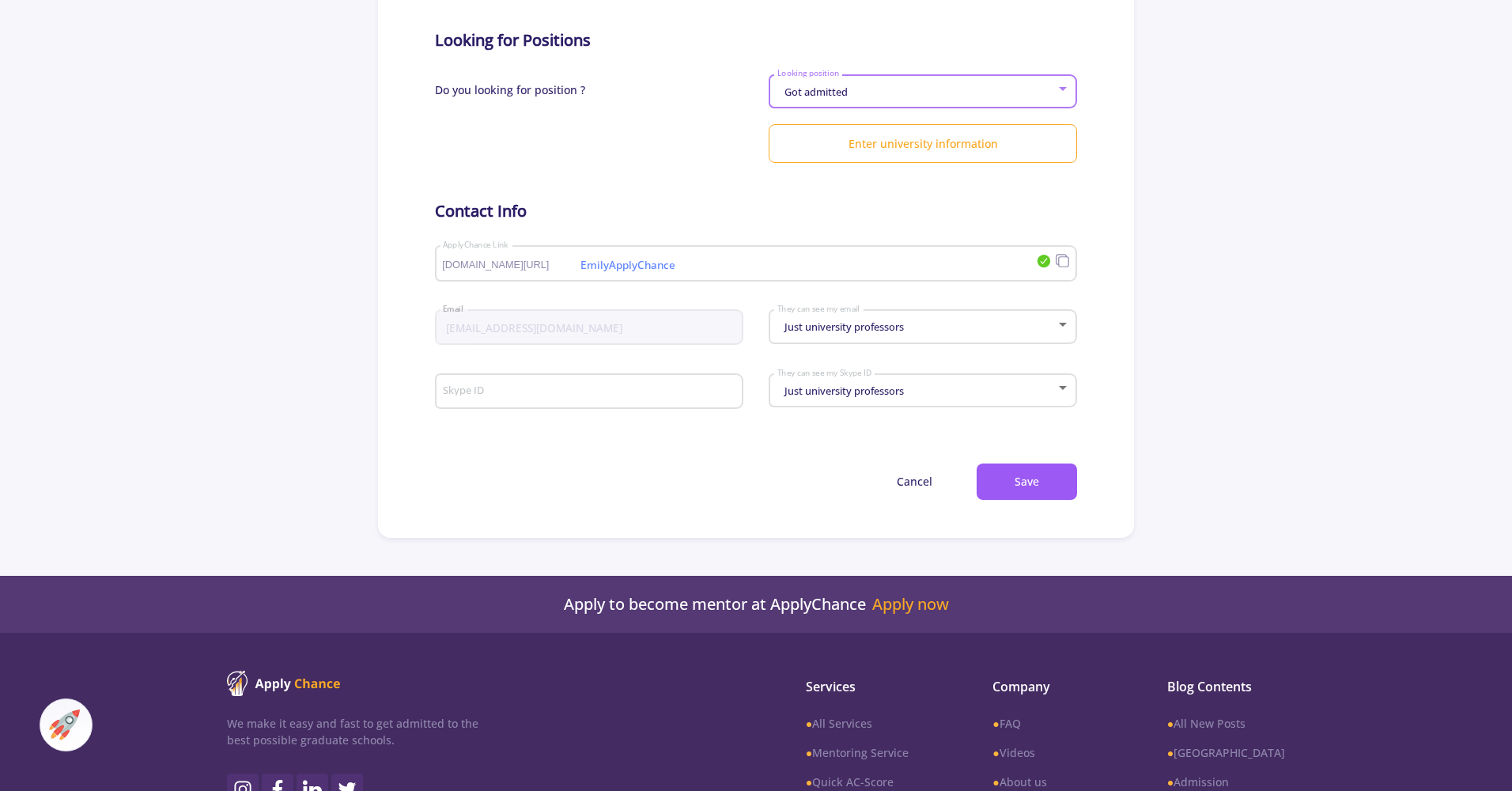
click at [874, 397] on span "Just university professors" at bounding box center [843, 390] width 124 height 14
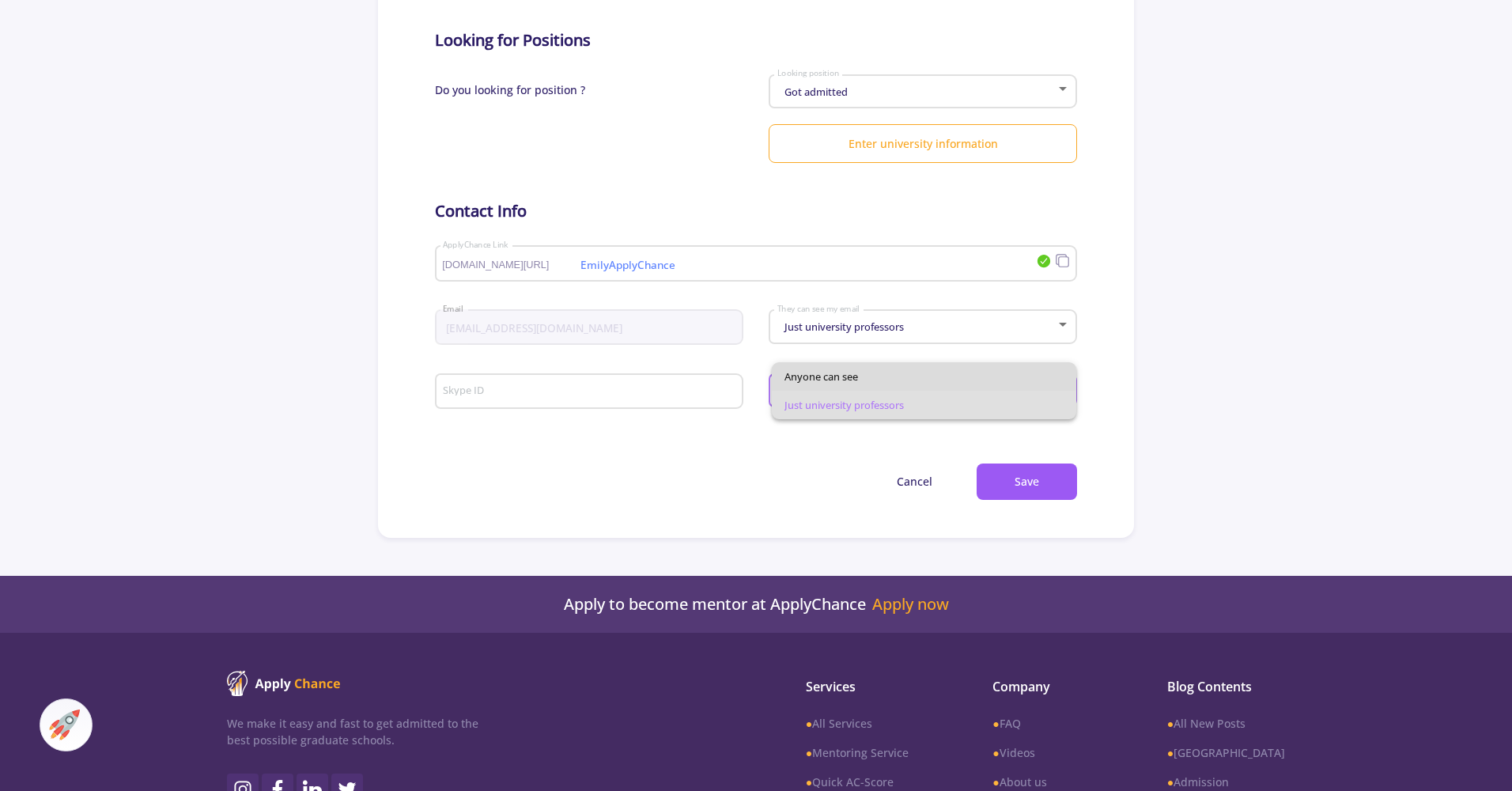
click at [860, 365] on span "Anyone can see" at bounding box center [924, 376] width 279 height 28
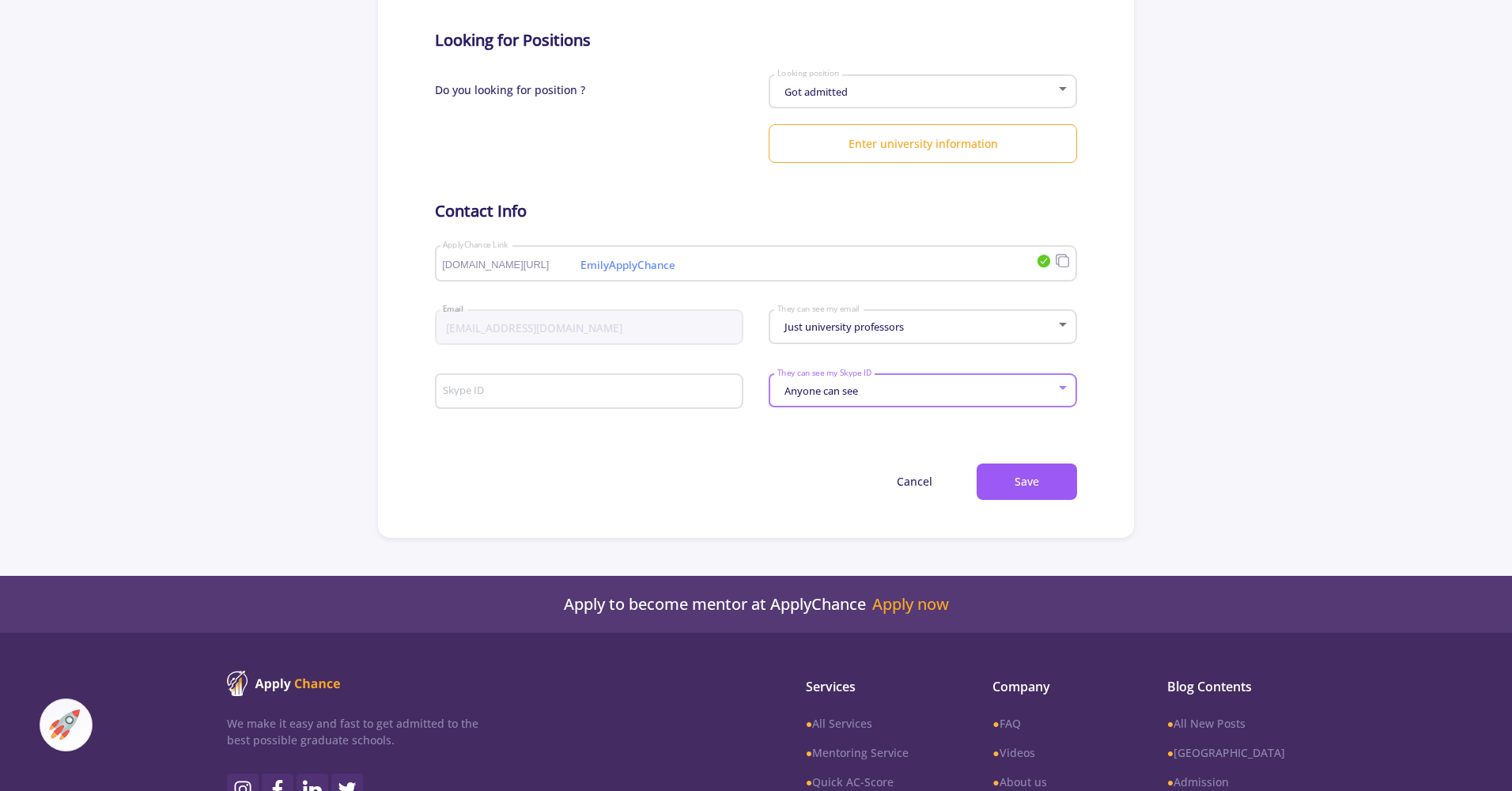
click at [887, 322] on span "Just university professors" at bounding box center [843, 326] width 124 height 14
click at [869, 317] on span "Anyone can see" at bounding box center [924, 312] width 279 height 28
click at [1046, 499] on button "Save" at bounding box center [1026, 482] width 100 height 37
